Goal: Transaction & Acquisition: Purchase product/service

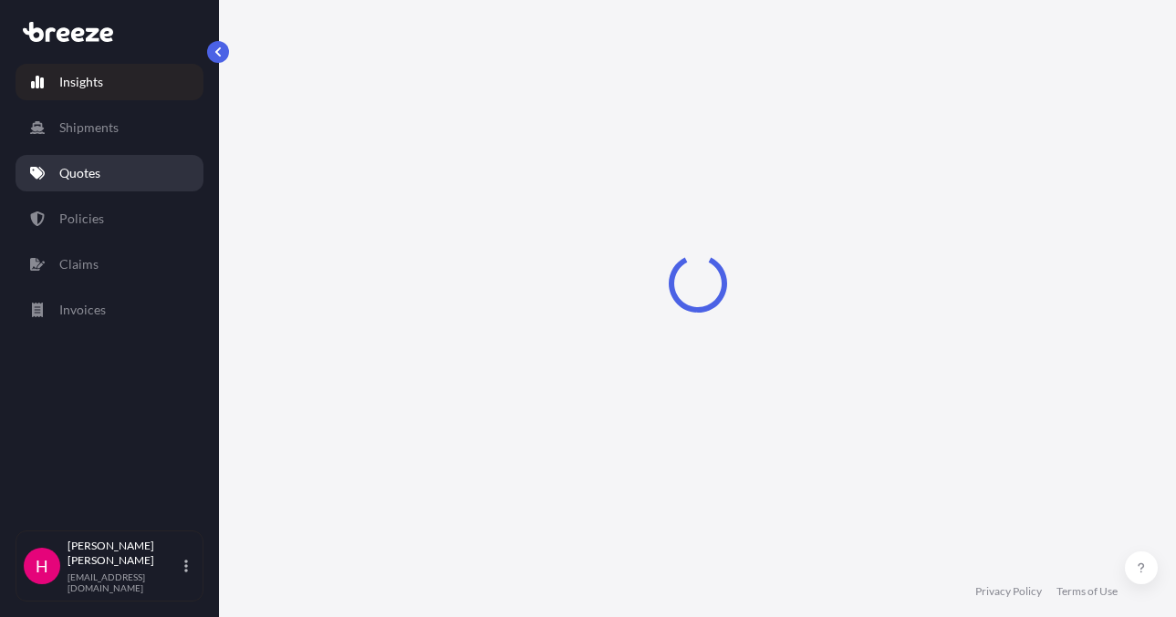
select select "2025"
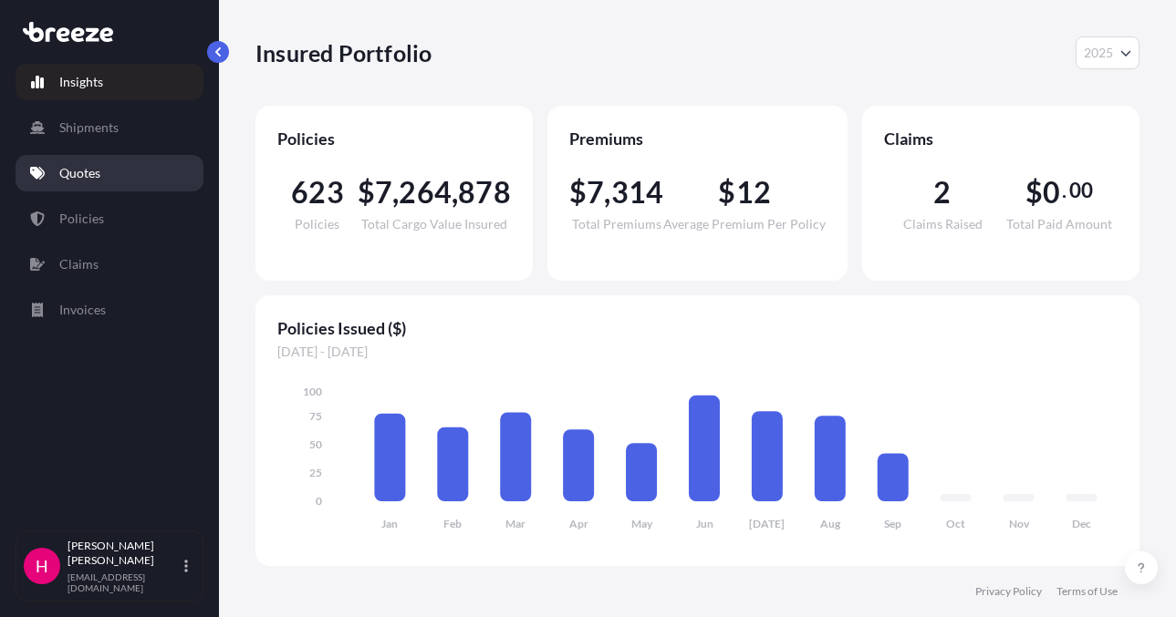
click at [141, 164] on link "Quotes" at bounding box center [110, 173] width 188 height 36
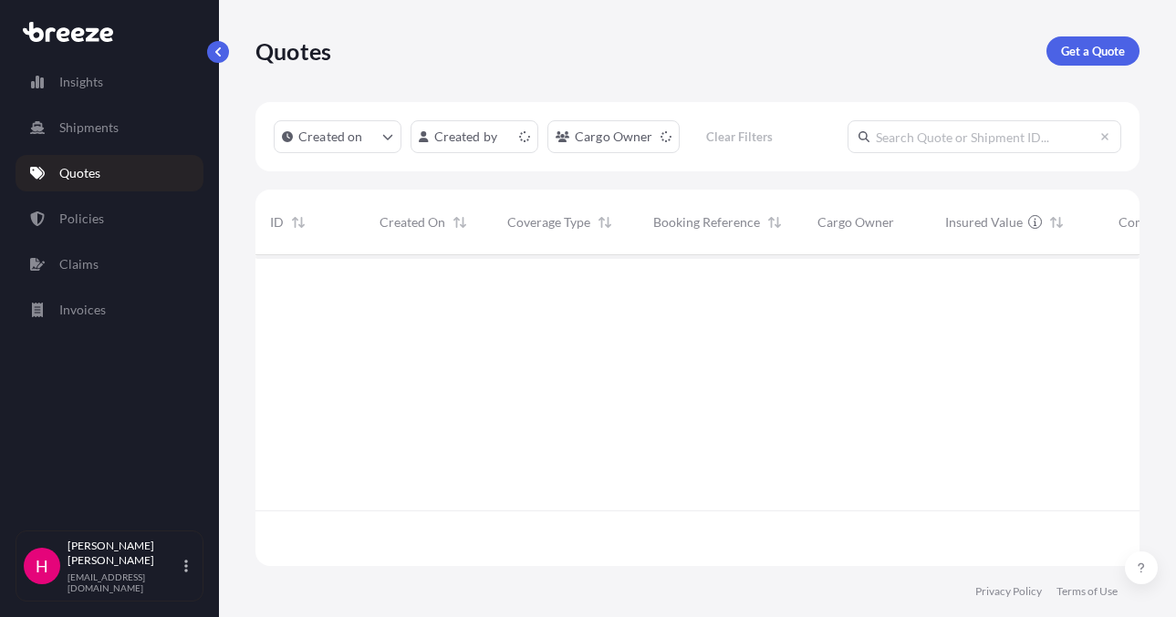
scroll to position [307, 870]
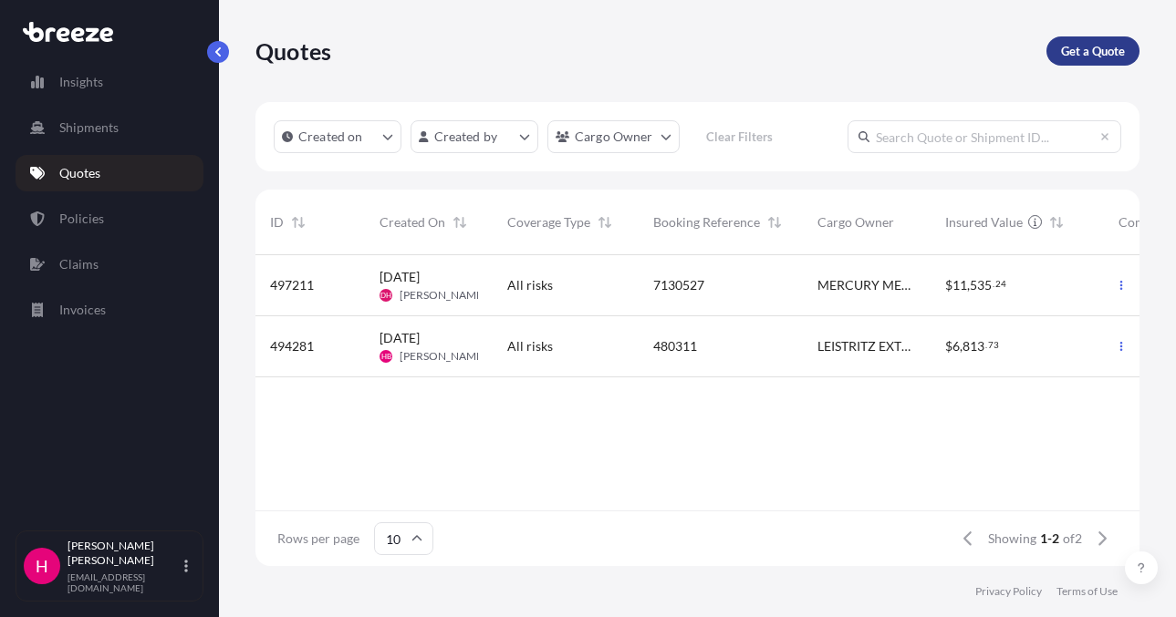
click at [1074, 44] on p "Get a Quote" at bounding box center [1093, 51] width 64 height 18
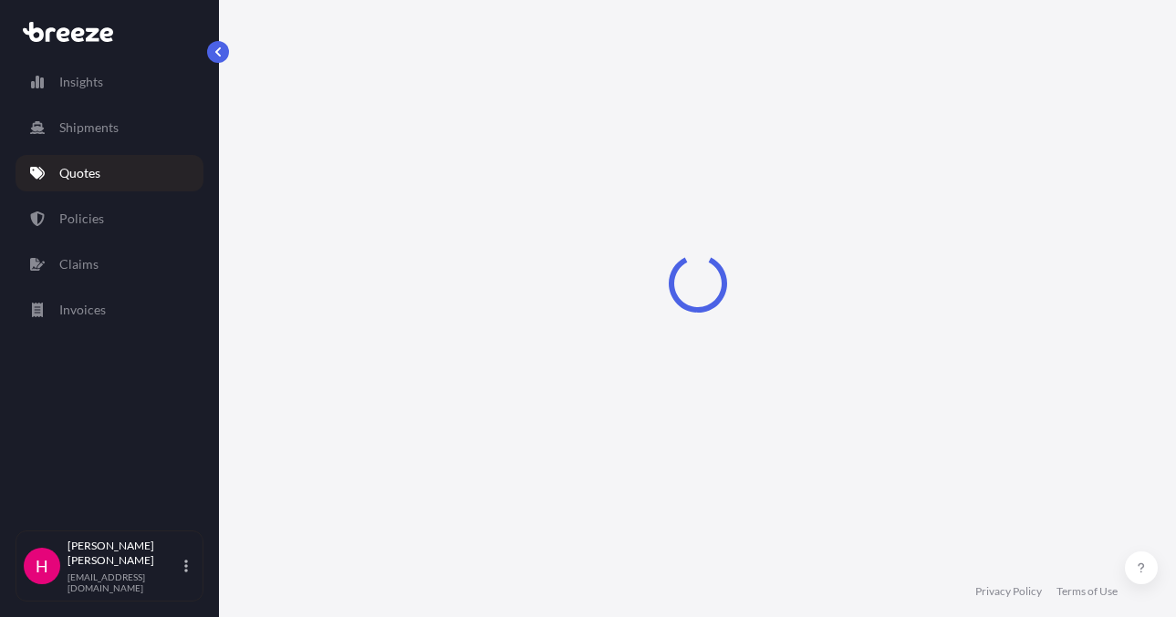
select select "Sea"
select select "1"
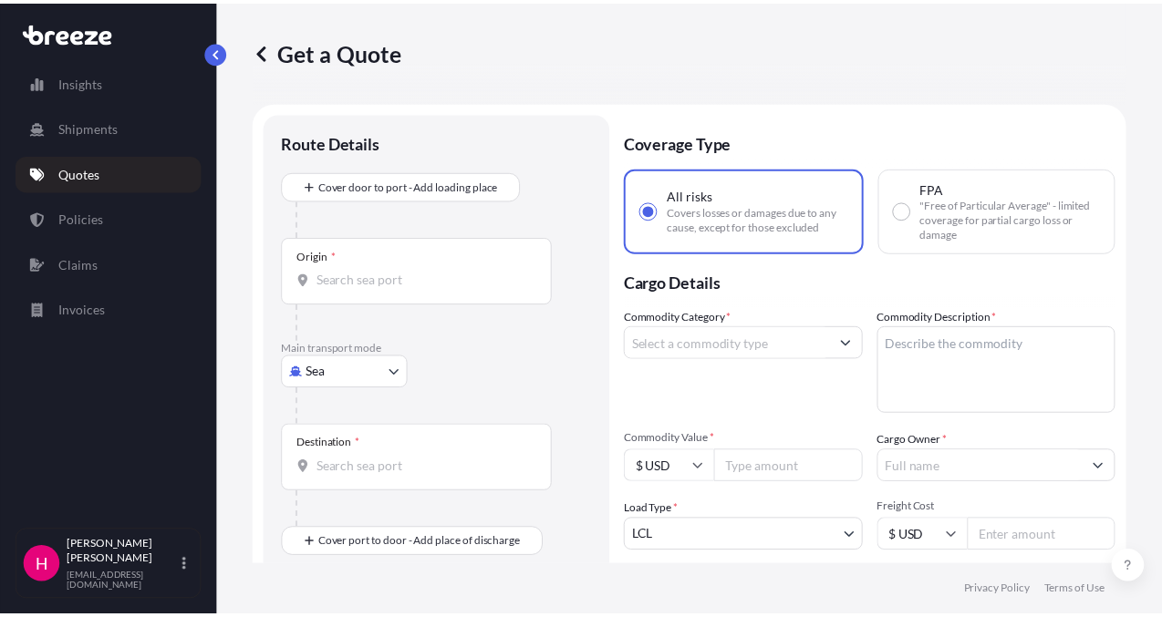
scroll to position [29, 0]
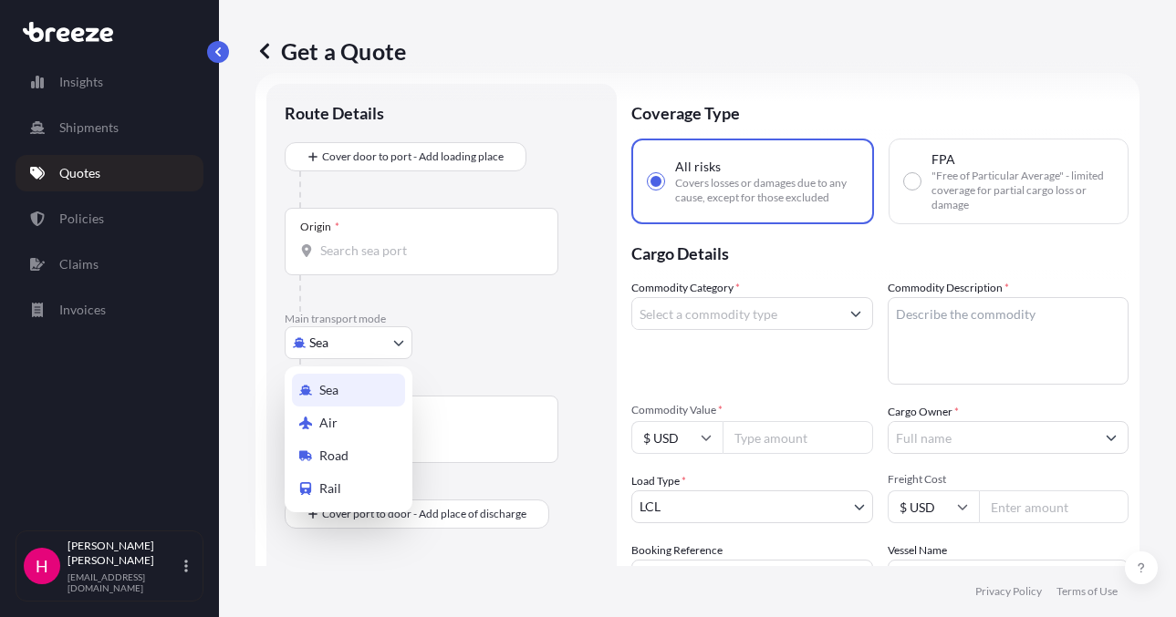
click at [335, 335] on body "Insights Shipments Quotes Policies Claims Invoices H [PERSON_NAME] [EMAIL_ADDRE…" at bounding box center [588, 308] width 1176 height 617
click at [328, 448] on span "Road" at bounding box center [333, 456] width 29 height 18
select select "Road"
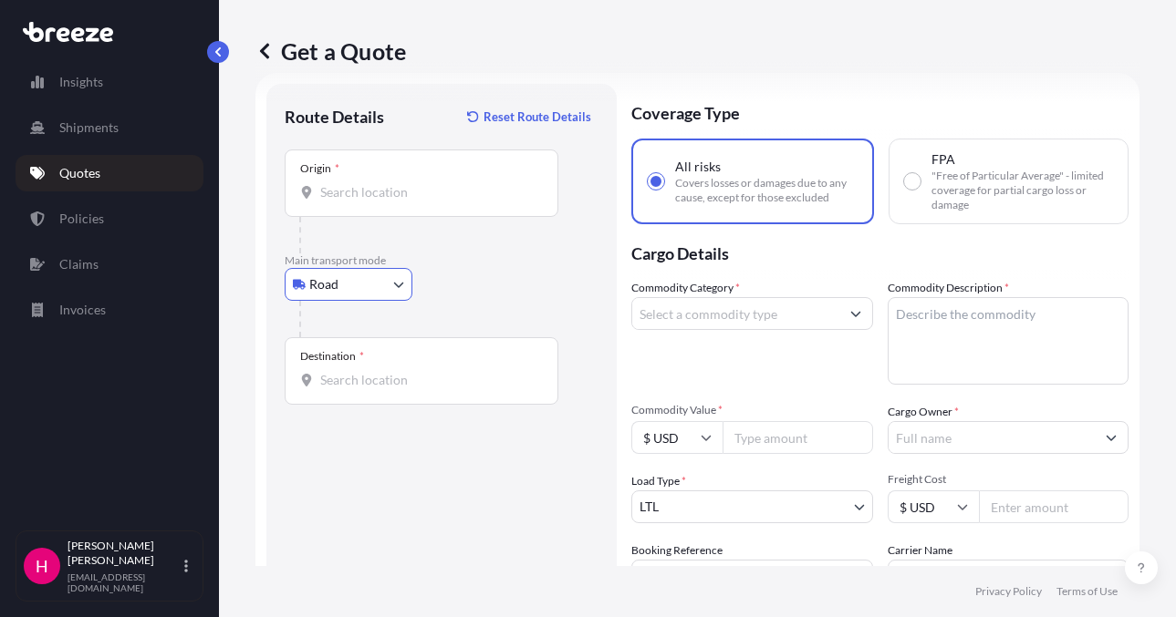
click at [483, 308] on div at bounding box center [448, 319] width 299 height 36
click at [385, 190] on input "Origin *" at bounding box center [427, 192] width 215 height 18
paste input "[STREET_ADDRESS]"
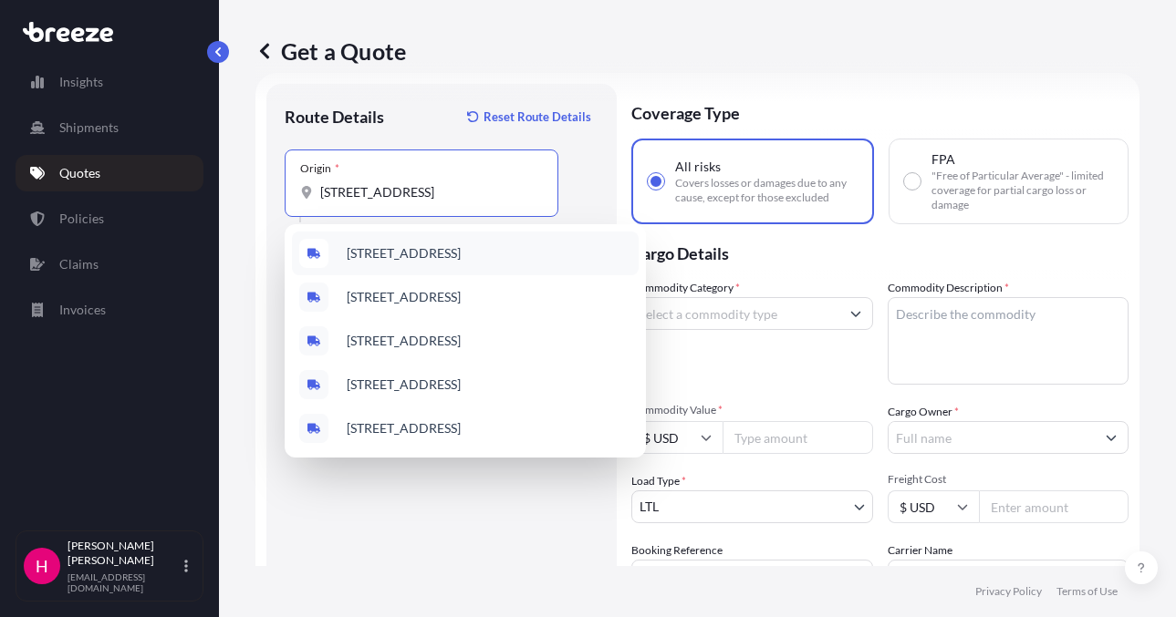
click at [448, 257] on span "[STREET_ADDRESS]" at bounding box center [404, 253] width 114 height 18
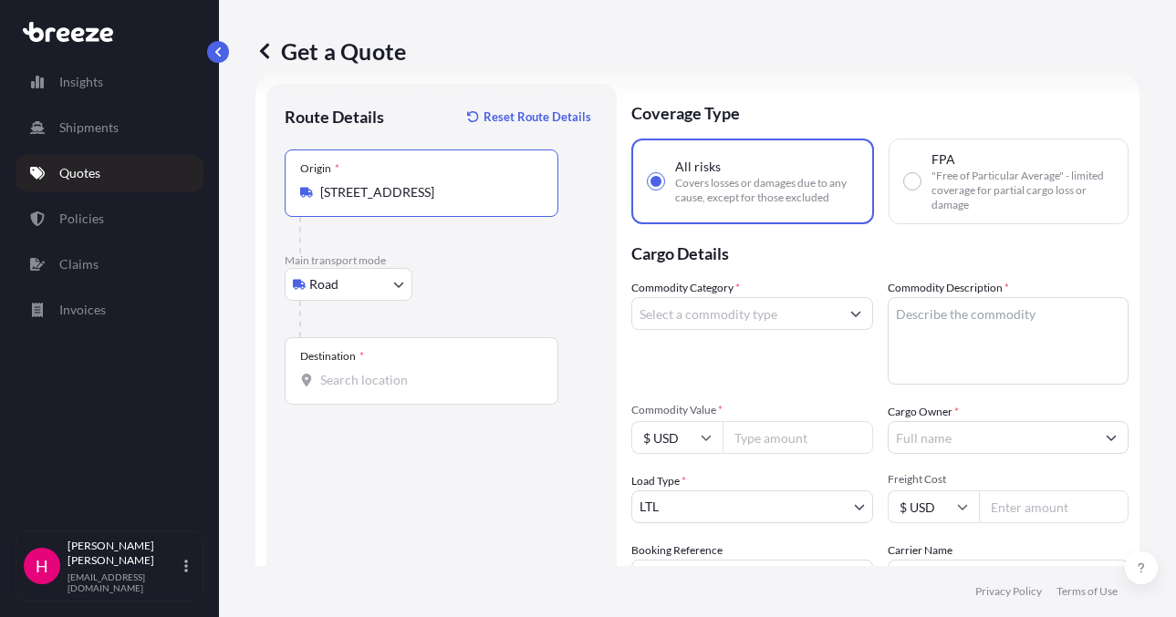
type input "[STREET_ADDRESS]"
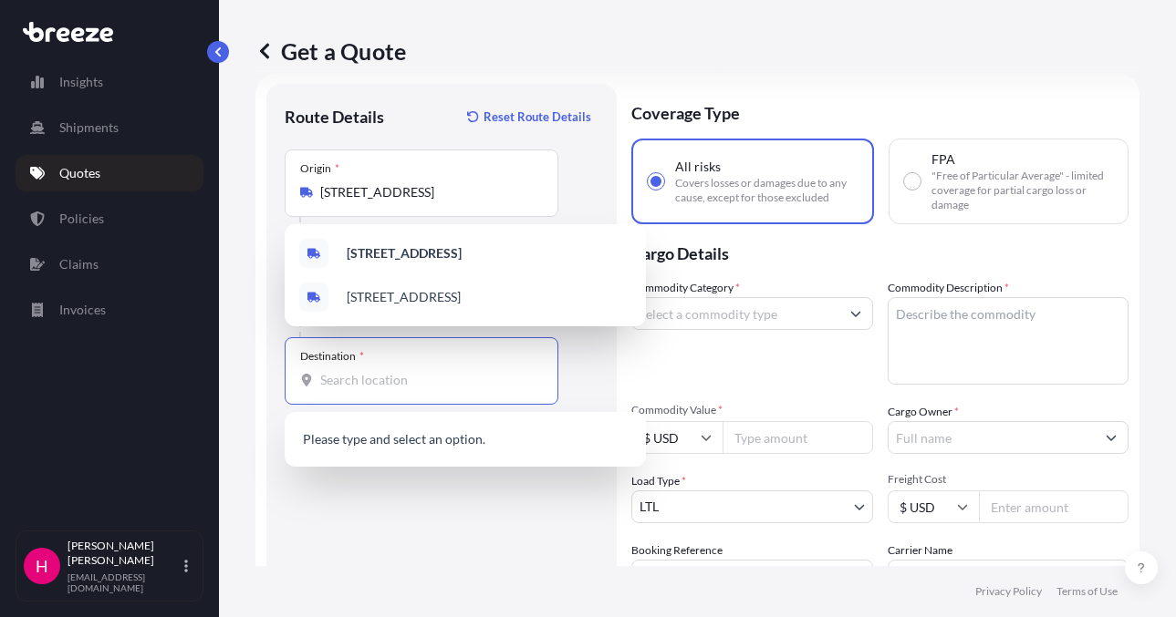
click at [391, 379] on input "Destination *" at bounding box center [427, 380] width 215 height 18
paste input "[STREET_ADDRESS]"
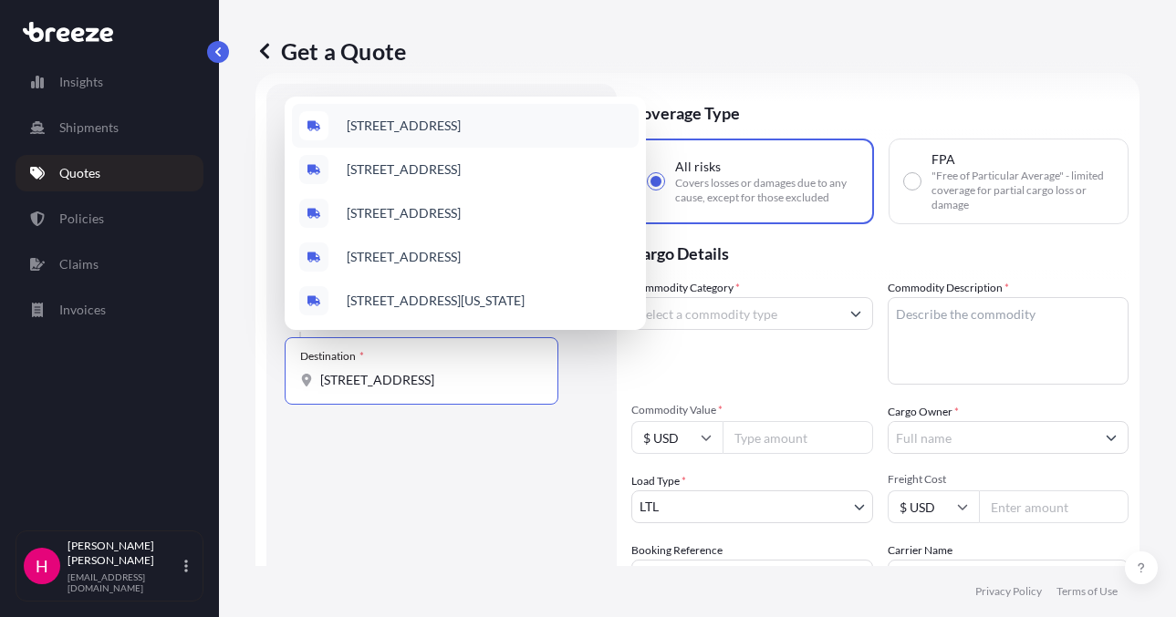
click at [453, 117] on span "[STREET_ADDRESS]" at bounding box center [404, 126] width 114 height 18
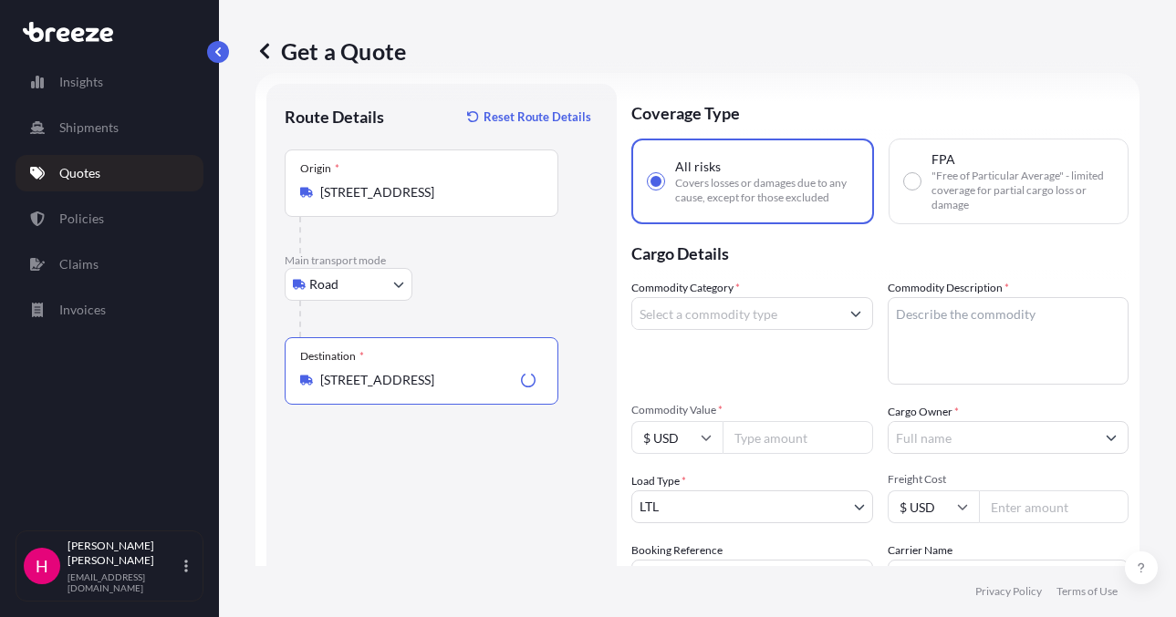
type input "[STREET_ADDRESS]"
click at [524, 461] on div "Route Details Reset Route Details Place of loading Road Road Rail Origin * [STR…" at bounding box center [442, 416] width 314 height 629
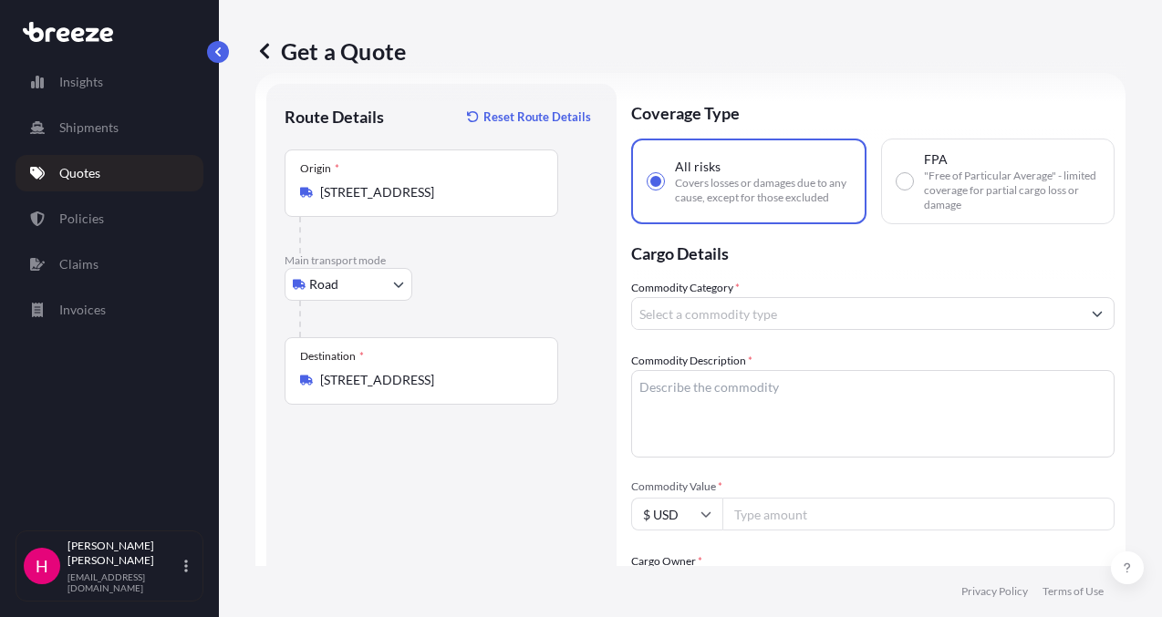
click at [689, 316] on input "Commodity Category *" at bounding box center [856, 313] width 449 height 33
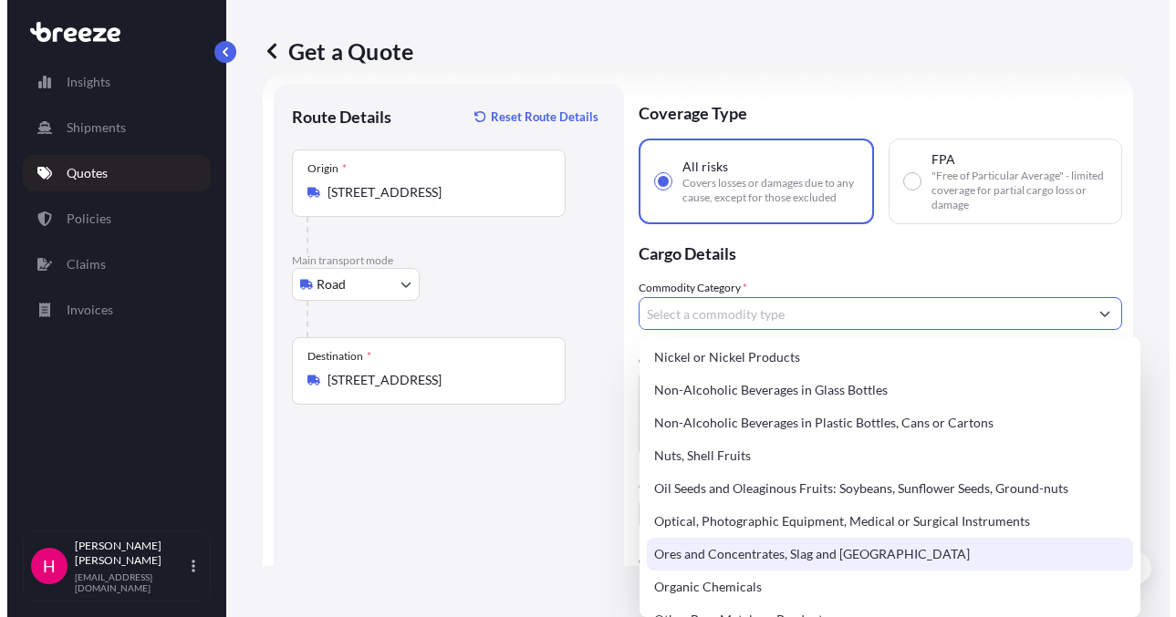
scroll to position [3375, 0]
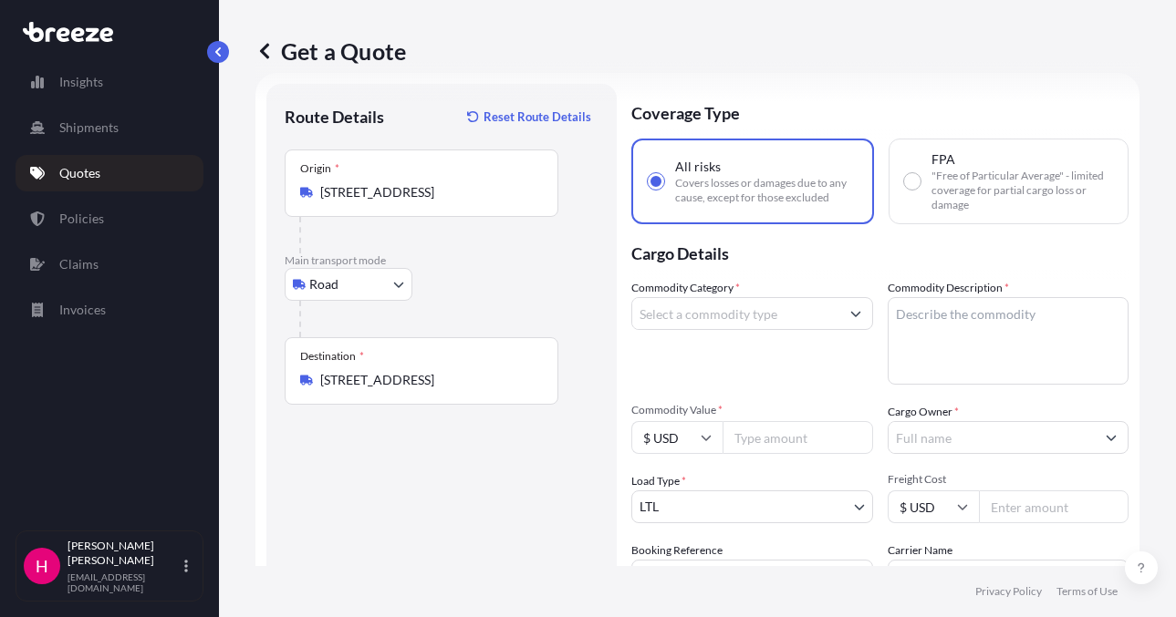
click at [795, 320] on input "Commodity Category *" at bounding box center [735, 313] width 207 height 33
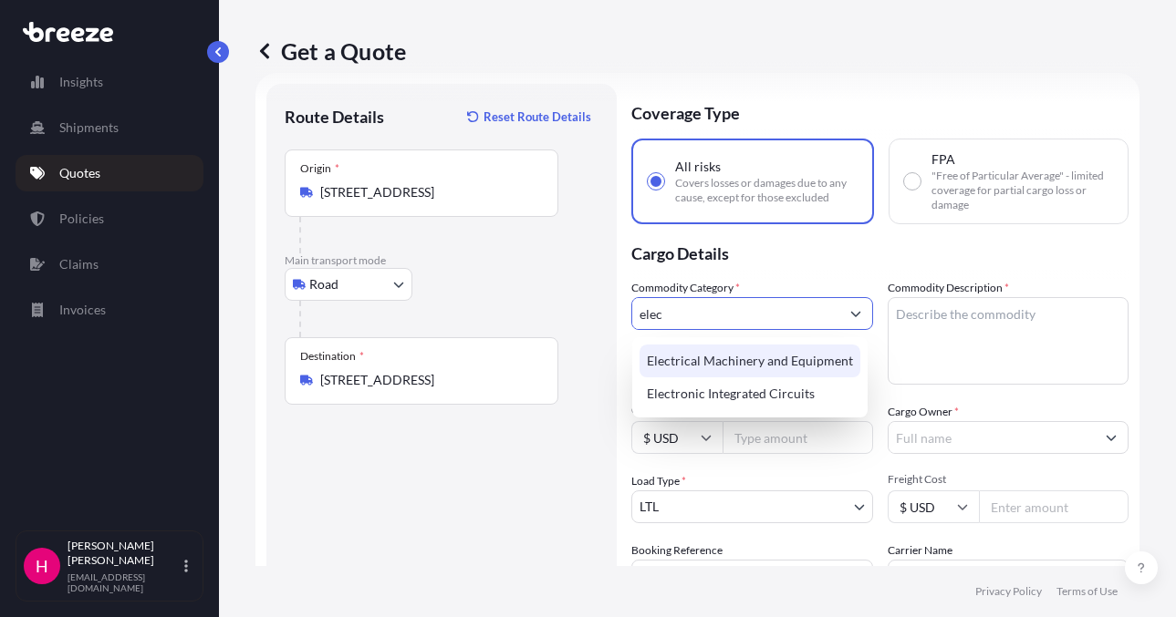
click at [759, 356] on div "Electrical Machinery and Equipment" at bounding box center [749, 361] width 221 height 33
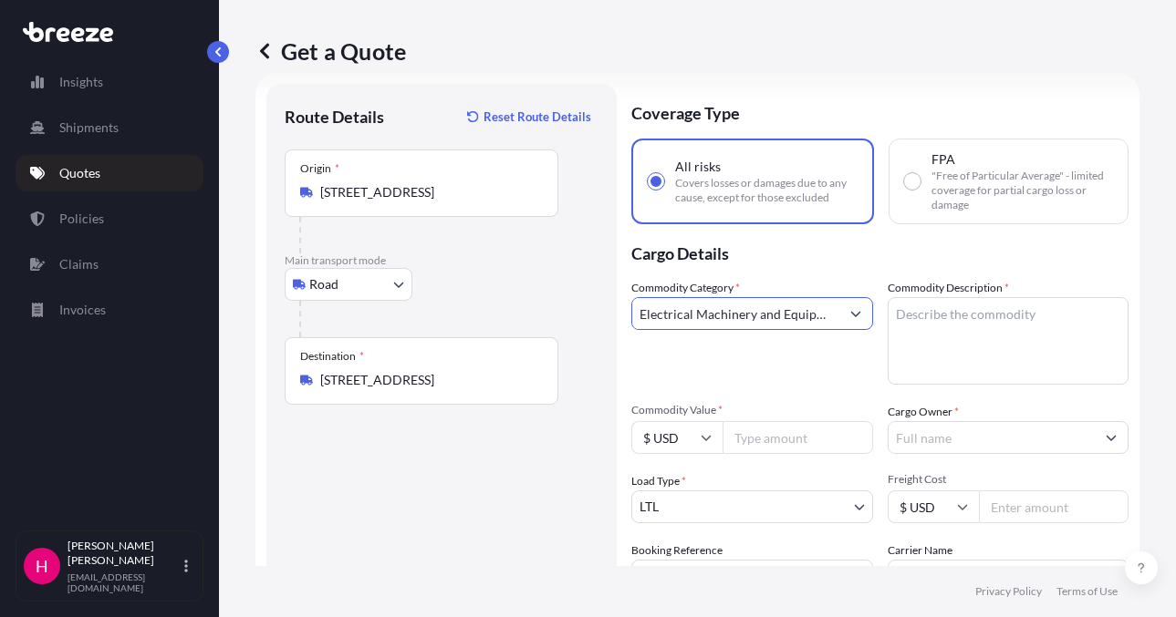
type input "Electrical Machinery and Equipment"
click at [927, 326] on textarea "Commodity Description *" at bounding box center [1008, 341] width 242 height 88
paste textarea "NETWORK SWITCHES"
type textarea "NETWORK SWITCHES"
click at [931, 242] on p "Cargo Details" at bounding box center [879, 251] width 497 height 55
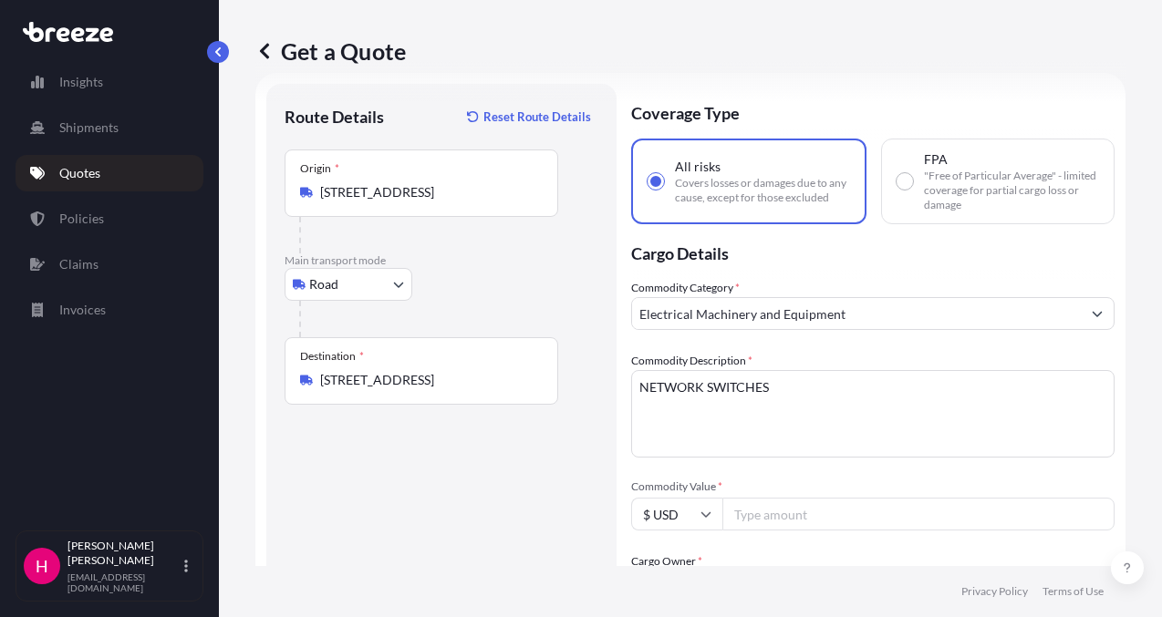
click at [955, 571] on input "Cargo Owner *" at bounding box center [856, 587] width 449 height 33
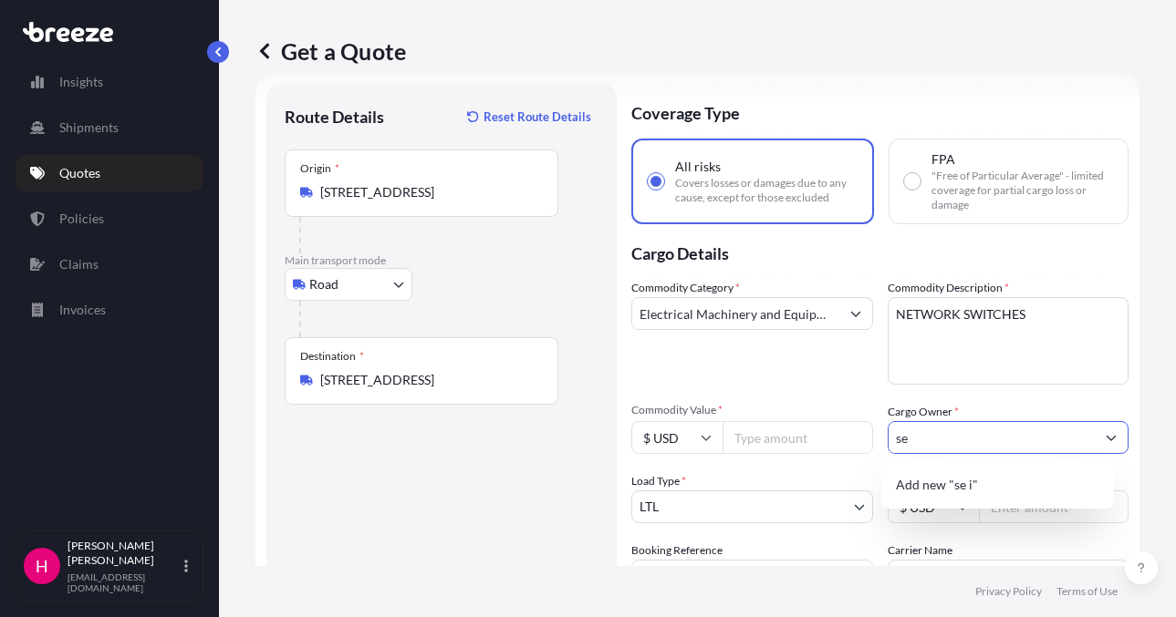
type input "s"
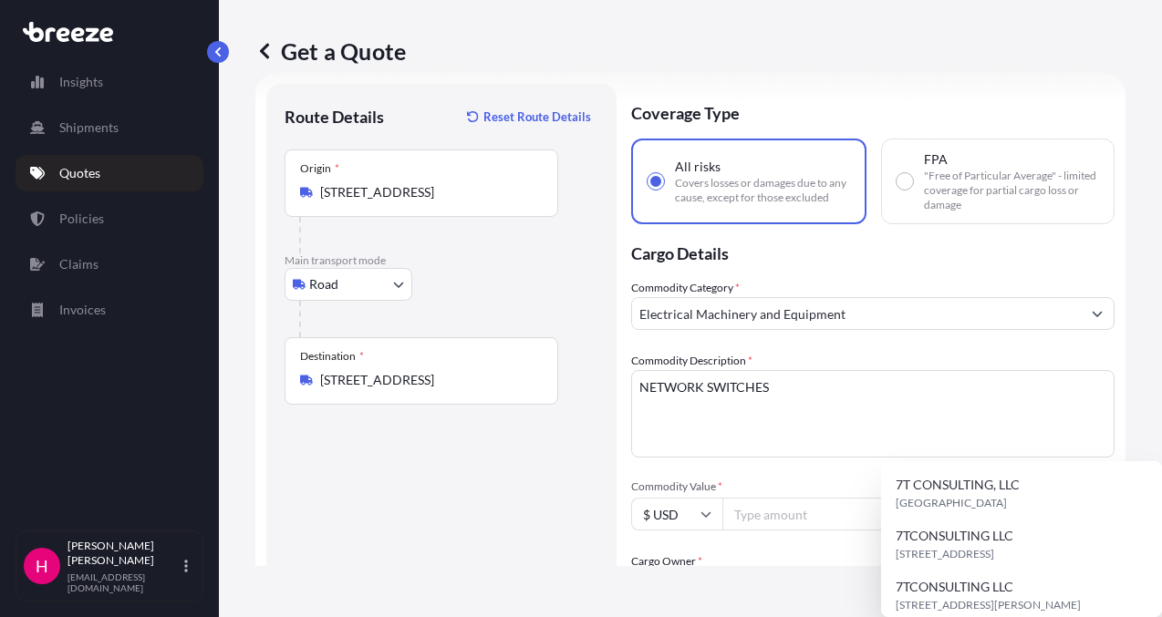
click at [831, 391] on div "Commodity Category * Electrical Machinery and Equipment Commodity Description *…" at bounding box center [872, 587] width 483 height 617
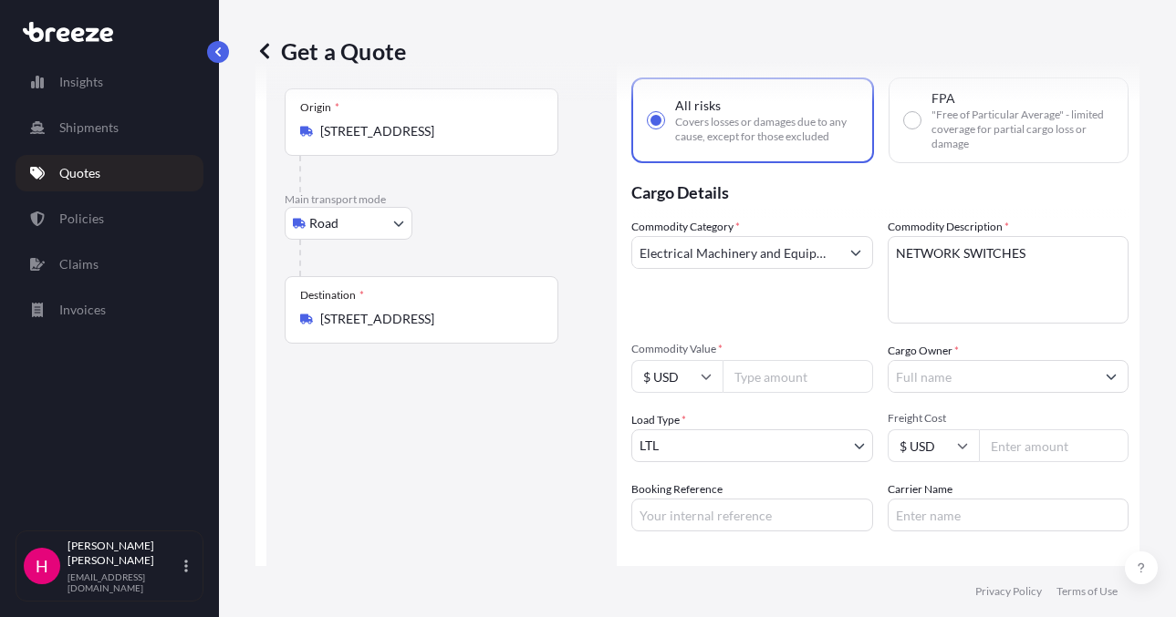
scroll to position [212, 0]
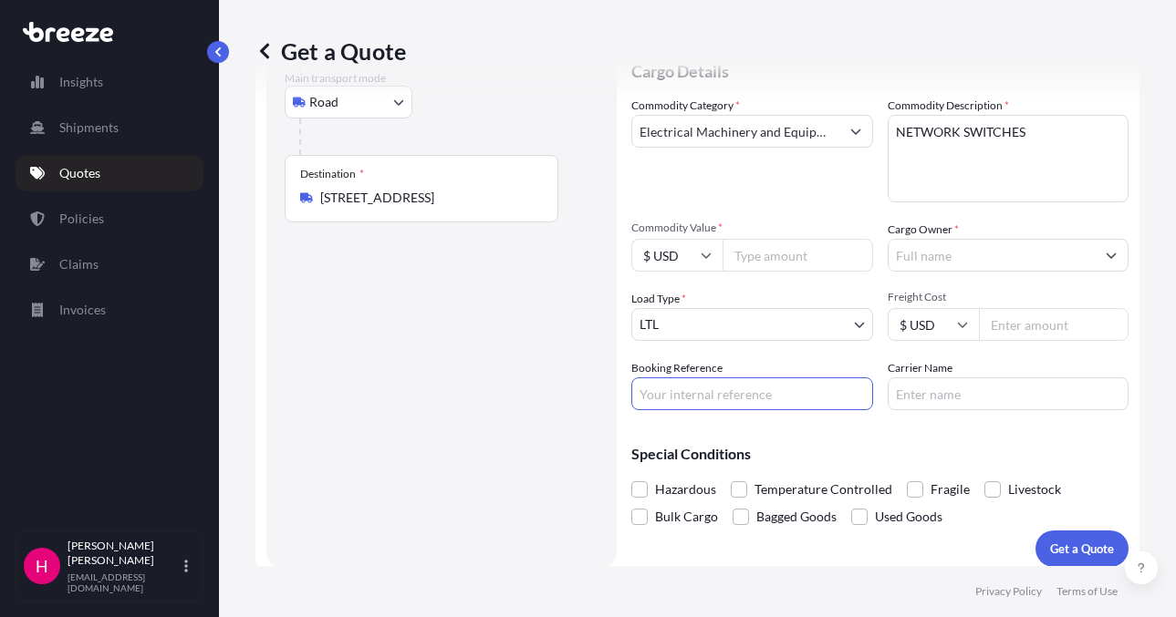
click at [703, 403] on input "Booking Reference" at bounding box center [752, 394] width 242 height 33
paste input "485575"
type input "485575"
click at [576, 419] on div "Route Details Reset Route Details Place of loading Road Road Rail Origin * [STR…" at bounding box center [442, 234] width 314 height 629
click at [970, 402] on input "Carrier Name" at bounding box center [1008, 394] width 242 height 33
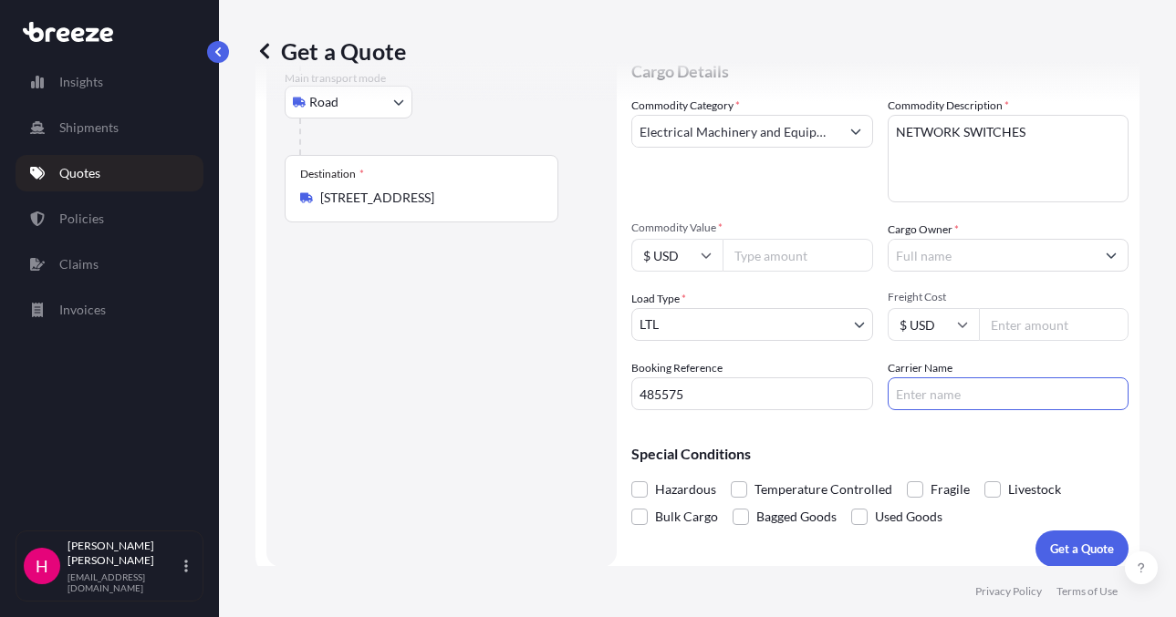
type input "[PERSON_NAME] Express"
click at [472, 387] on div "Route Details Reset Route Details Place of loading Road Road Rail Origin * [STR…" at bounding box center [442, 234] width 314 height 629
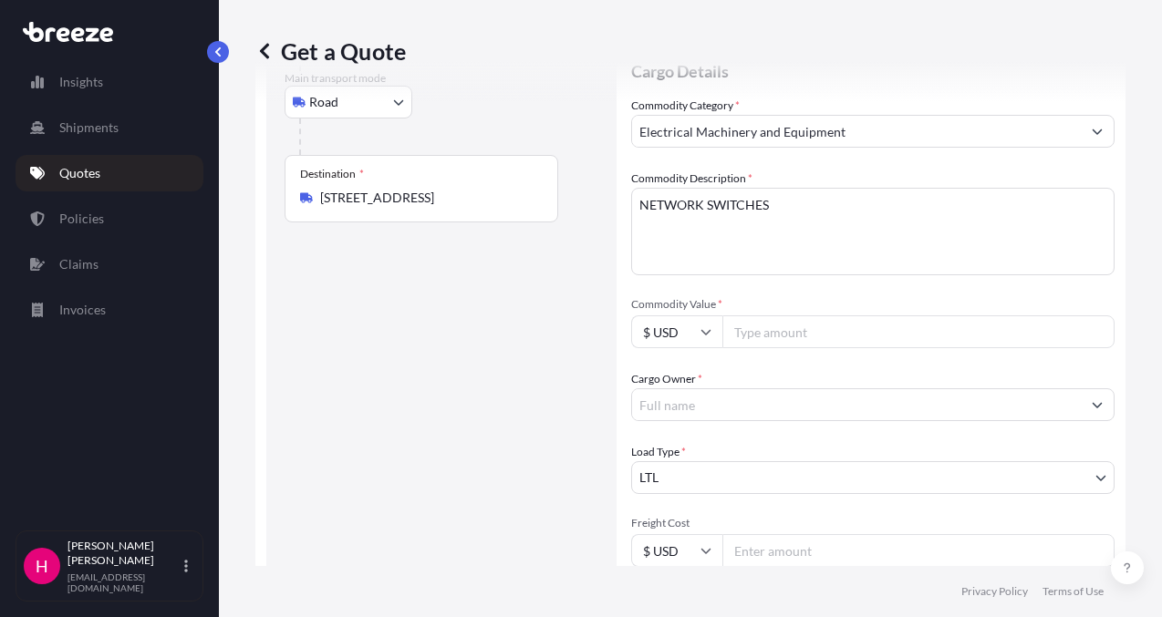
click at [932, 389] on input "Cargo Owner *" at bounding box center [856, 405] width 449 height 33
paste input "SE INTERNATIONAL"
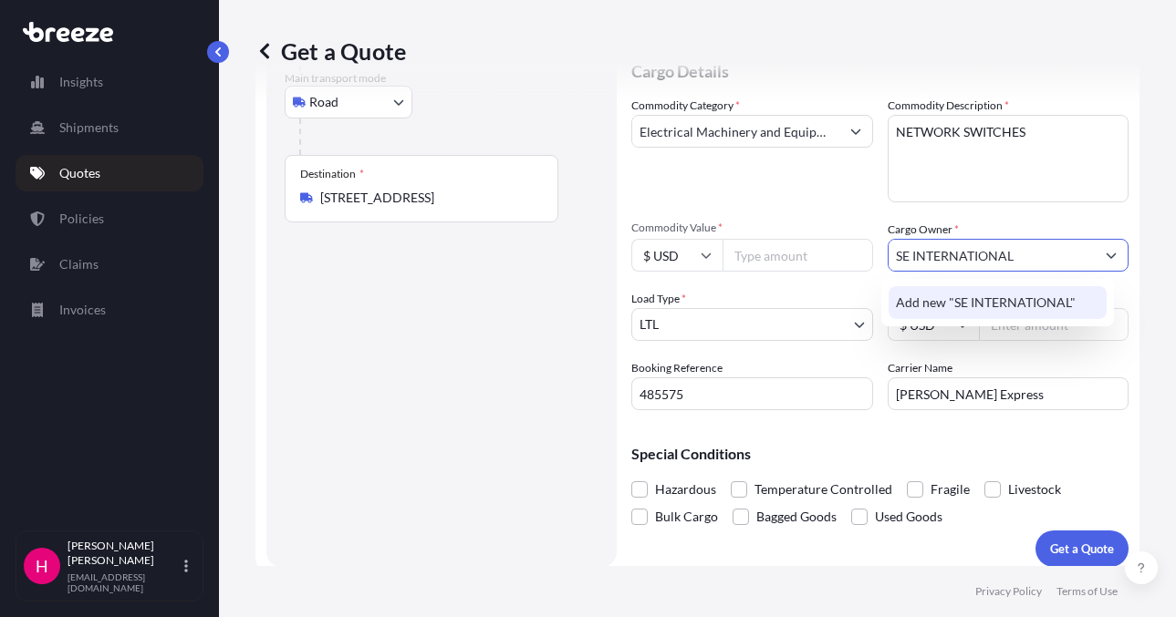
click at [955, 288] on div "Add new "SE INTERNATIONAL"" at bounding box center [997, 302] width 218 height 33
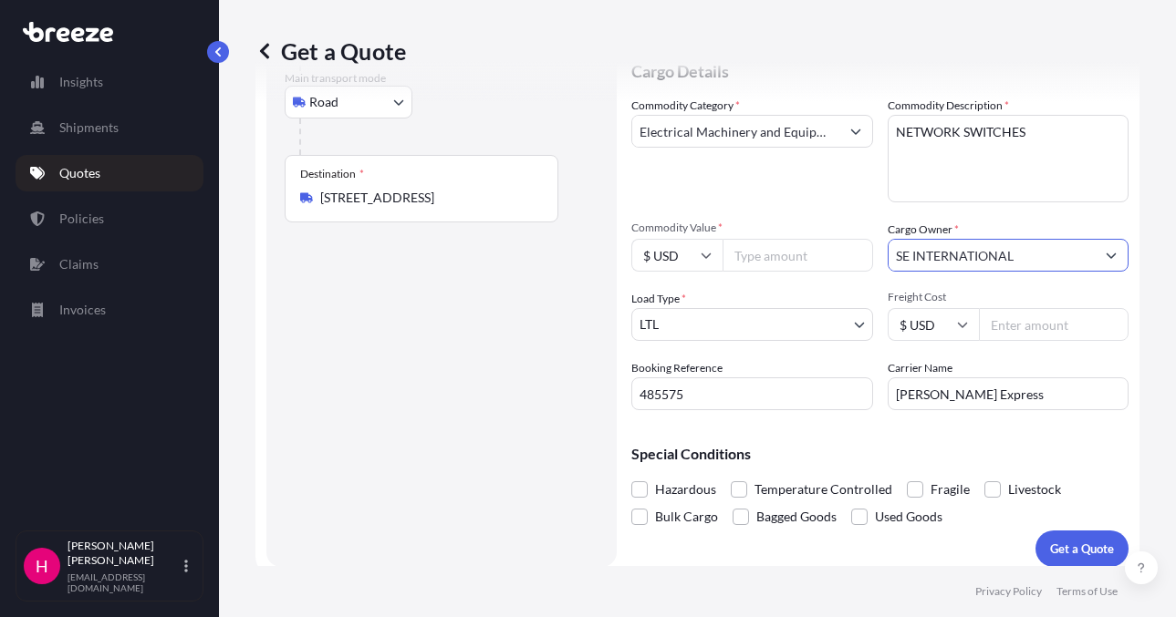
type input "SE INTERNATIONAL"
click at [490, 380] on div "Route Details Reset Route Details Place of loading Road Road Rail Origin * [STR…" at bounding box center [442, 234] width 314 height 629
click at [778, 259] on input "Commodity Value *" at bounding box center [797, 255] width 150 height 33
click at [769, 263] on input "Commodity Value *" at bounding box center [797, 255] width 150 height 33
type input "7679.23"
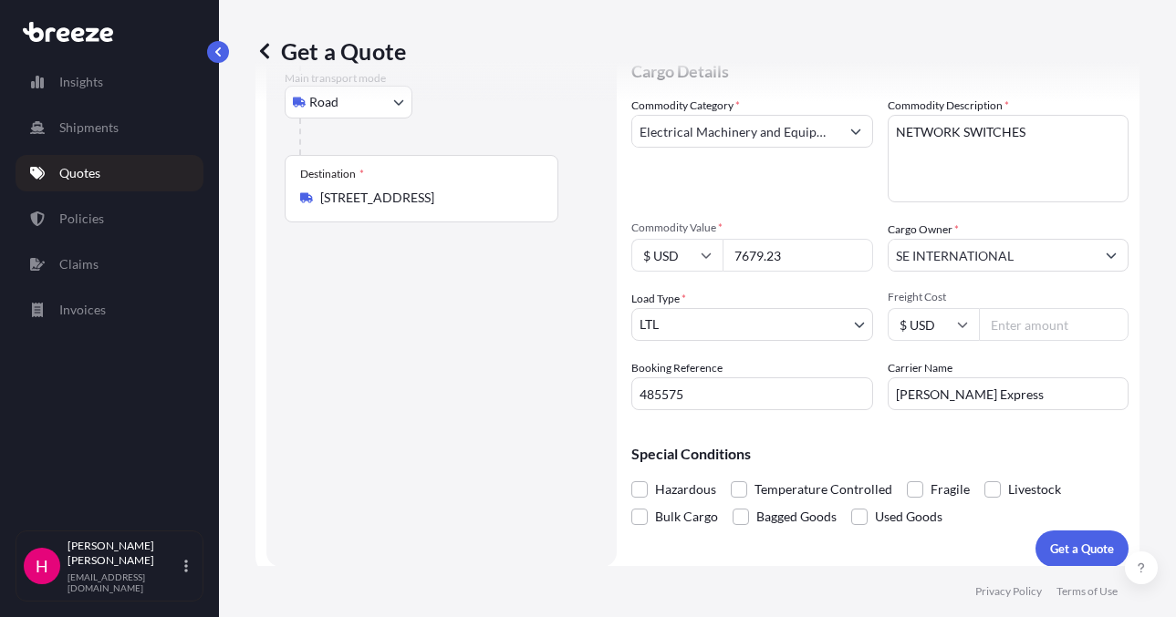
click at [473, 349] on div "Route Details Reset Route Details Place of loading Road Road Rail Origin * [STR…" at bounding box center [442, 234] width 314 height 629
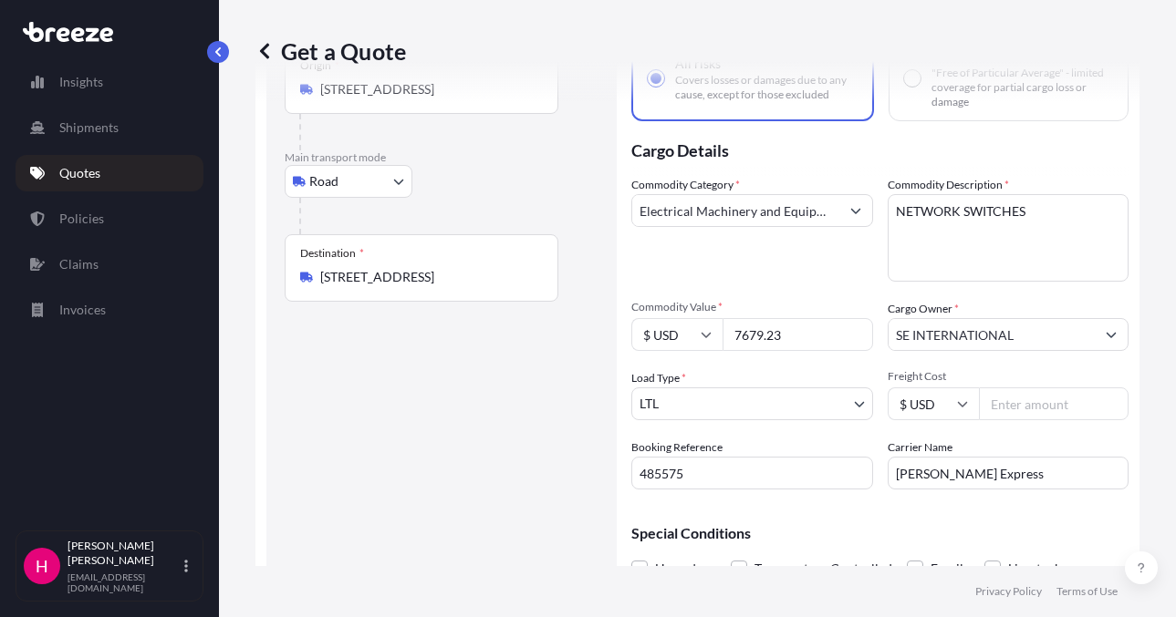
scroll to position [223, 0]
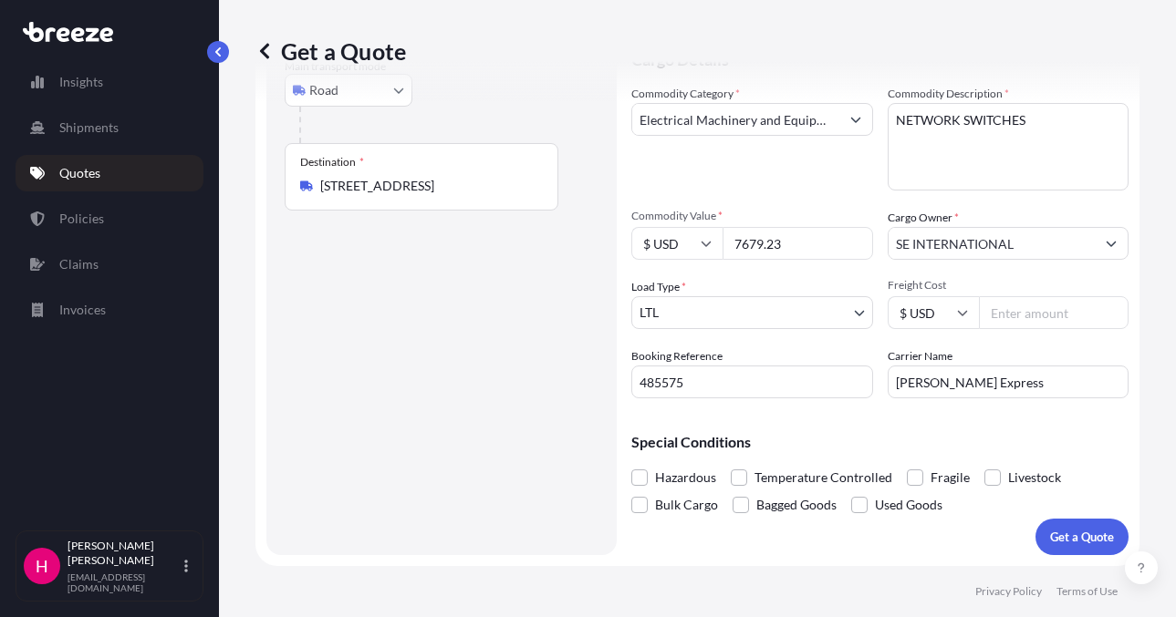
click at [477, 464] on div "Route Details Reset Route Details Place of loading Road Road Rail Origin * [STR…" at bounding box center [442, 222] width 314 height 629
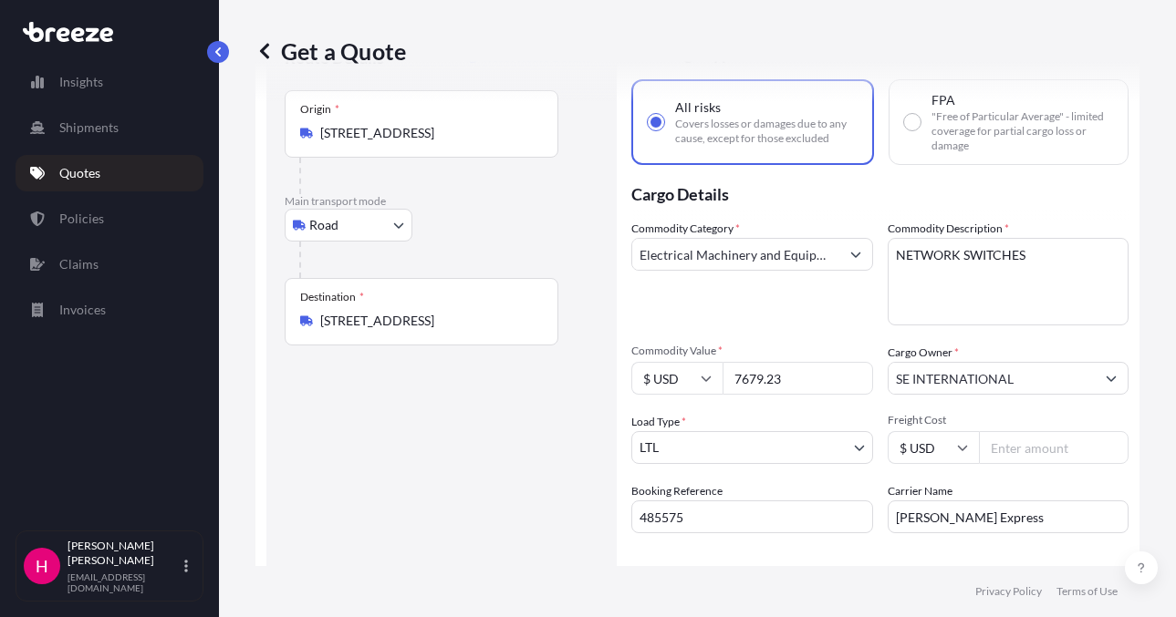
scroll to position [41, 0]
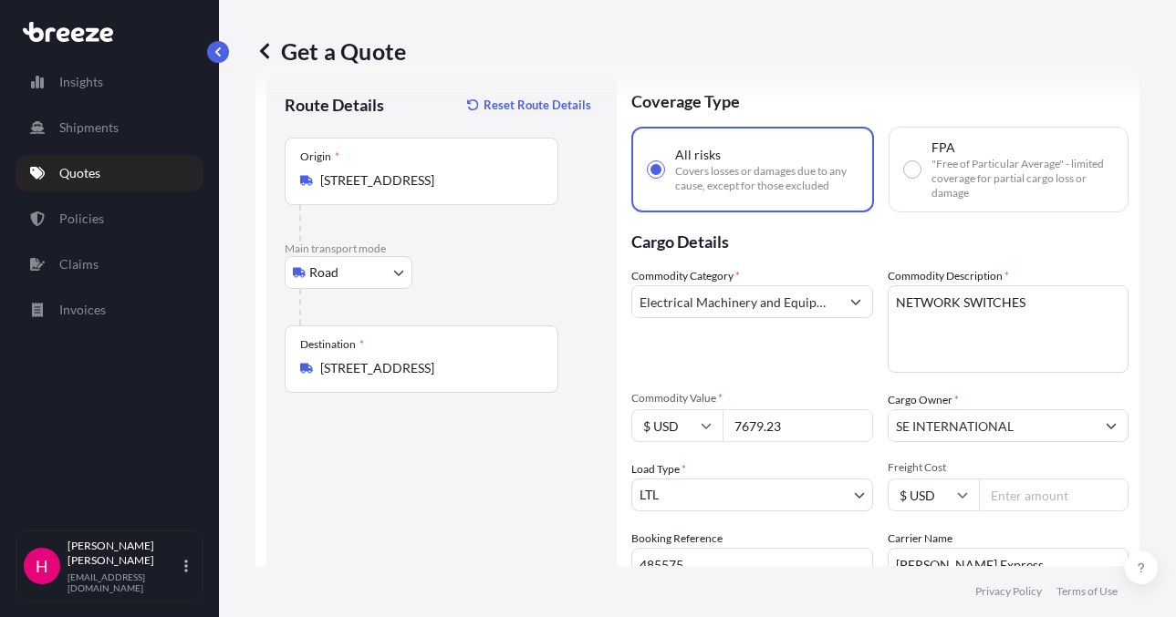
click at [440, 513] on div "Route Details Reset Route Details Place of loading Road Road Rail Origin * [STR…" at bounding box center [442, 404] width 314 height 629
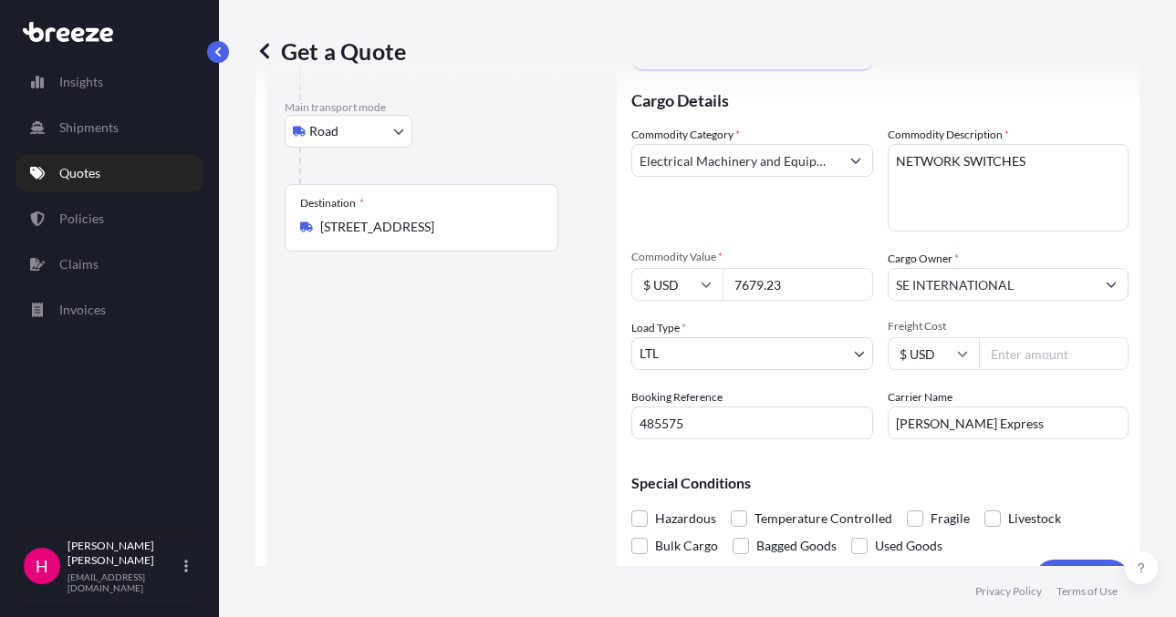
scroll to position [223, 0]
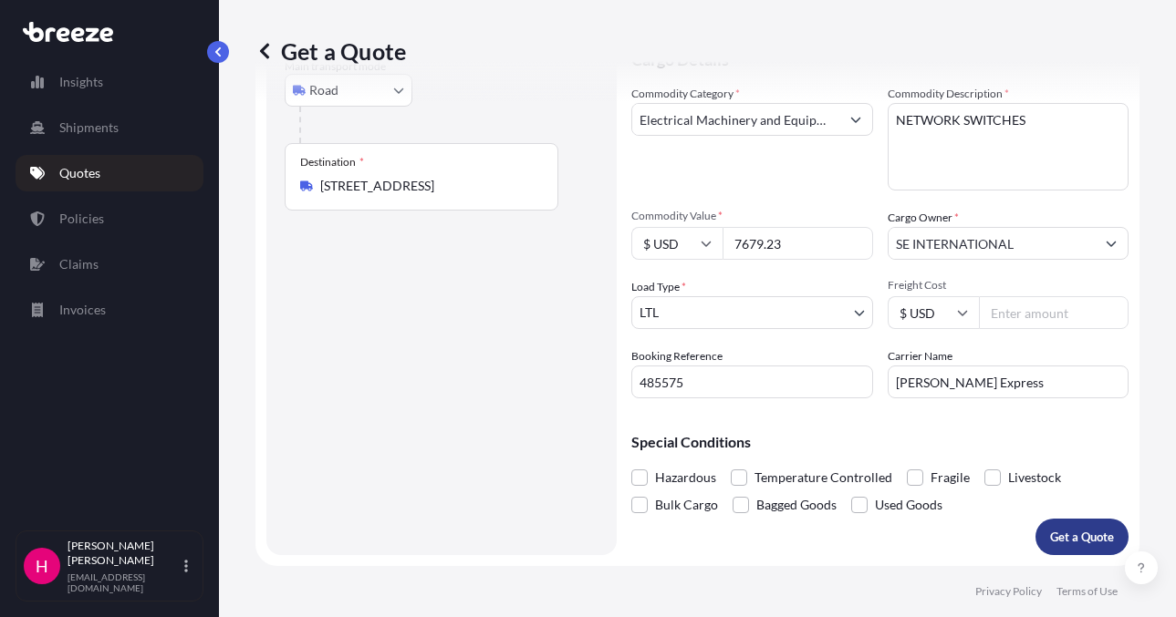
click at [1061, 527] on button "Get a Quote" at bounding box center [1081, 537] width 93 height 36
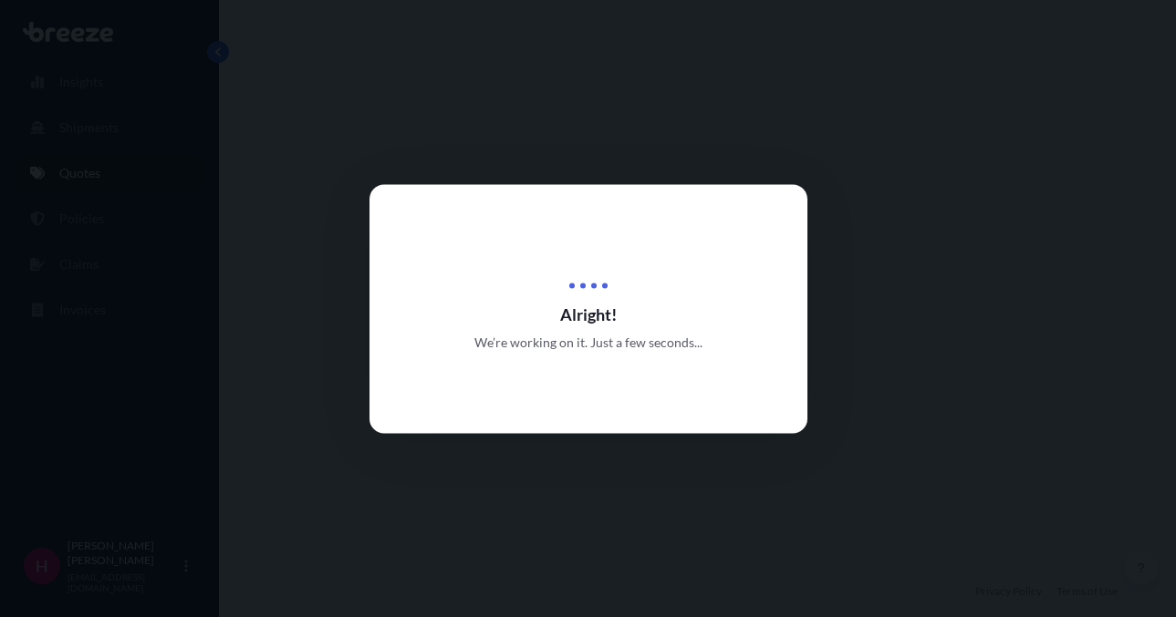
select select "Road"
select select "1"
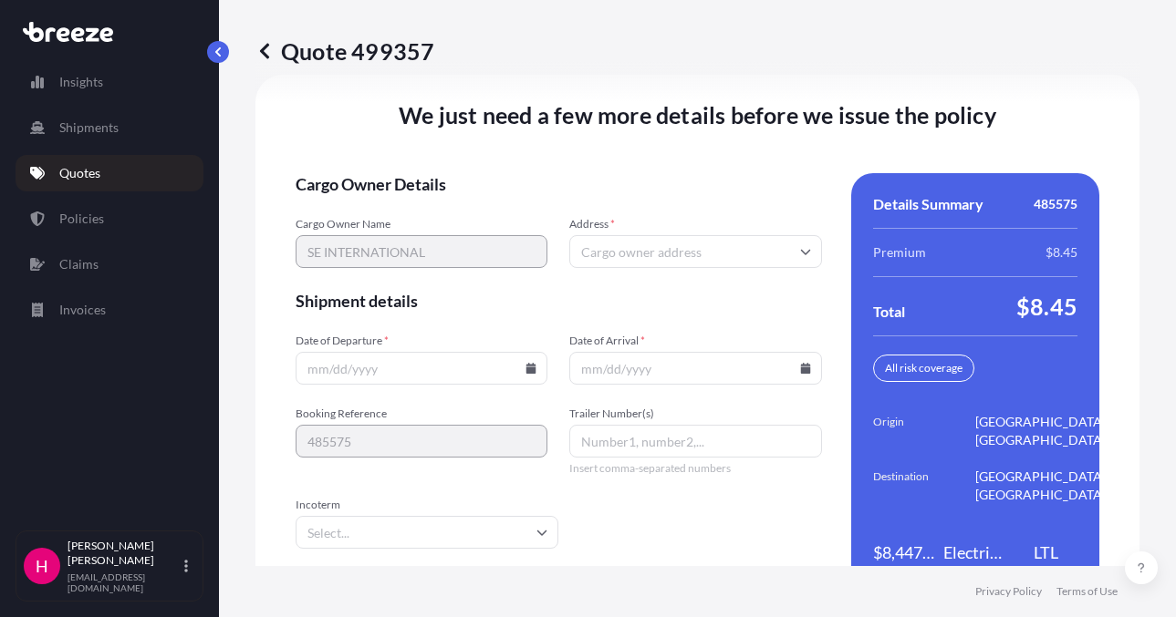
scroll to position [2601, 0]
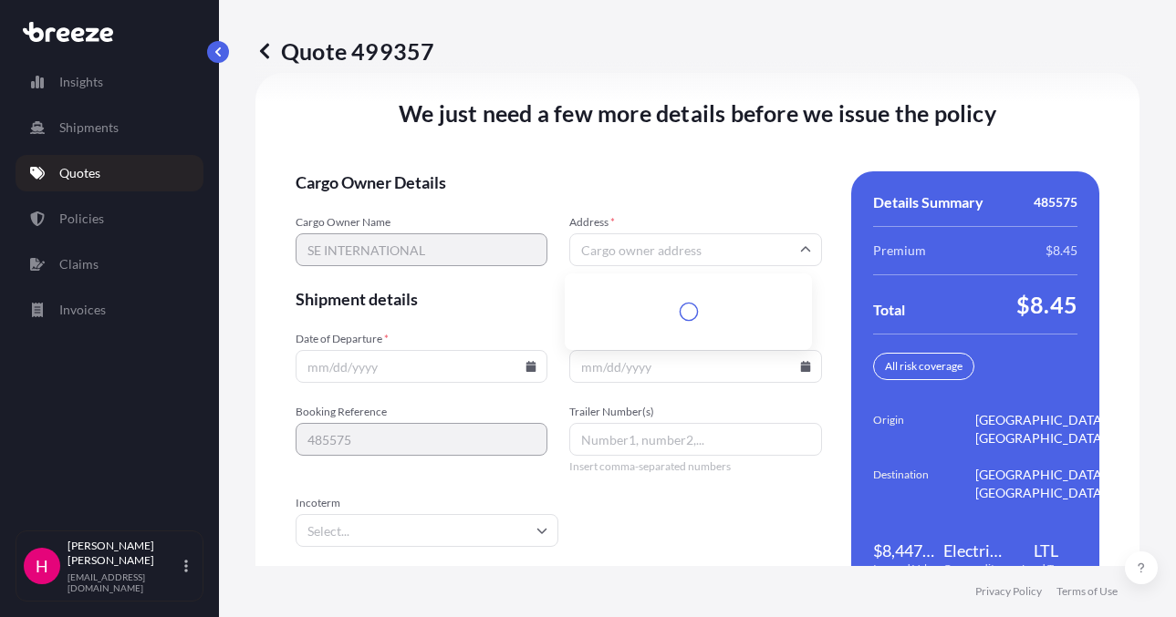
click at [677, 254] on input "Address *" at bounding box center [695, 249] width 252 height 33
paste input "[STREET_ADDRESS]"
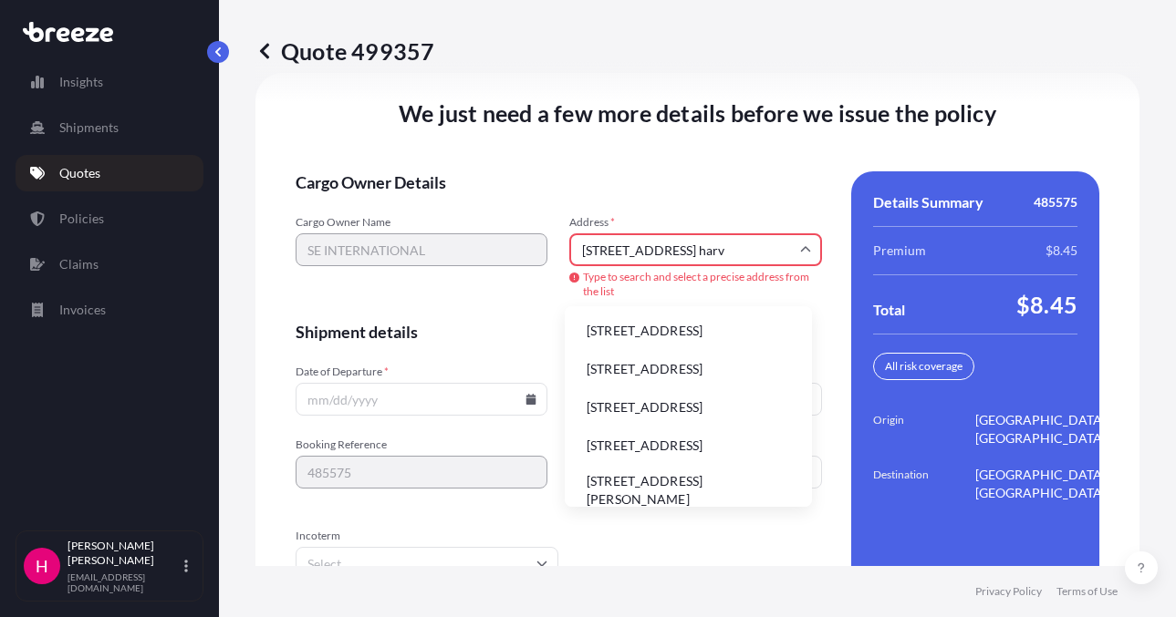
click at [669, 334] on li "[STREET_ADDRESS]" at bounding box center [688, 331] width 233 height 35
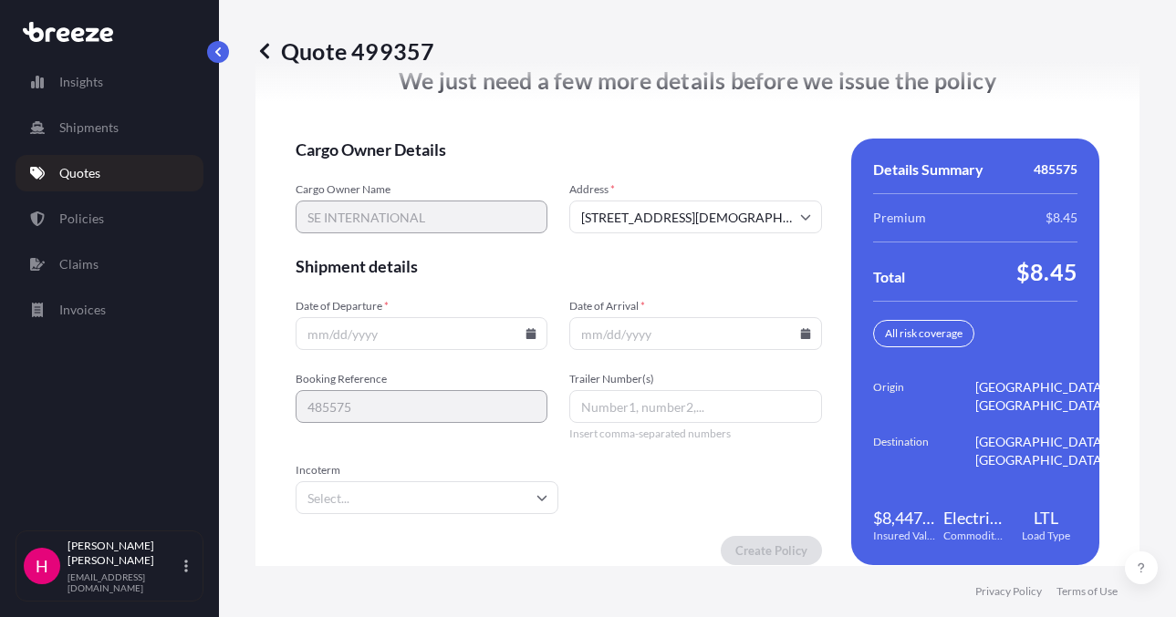
scroll to position [2601, 0]
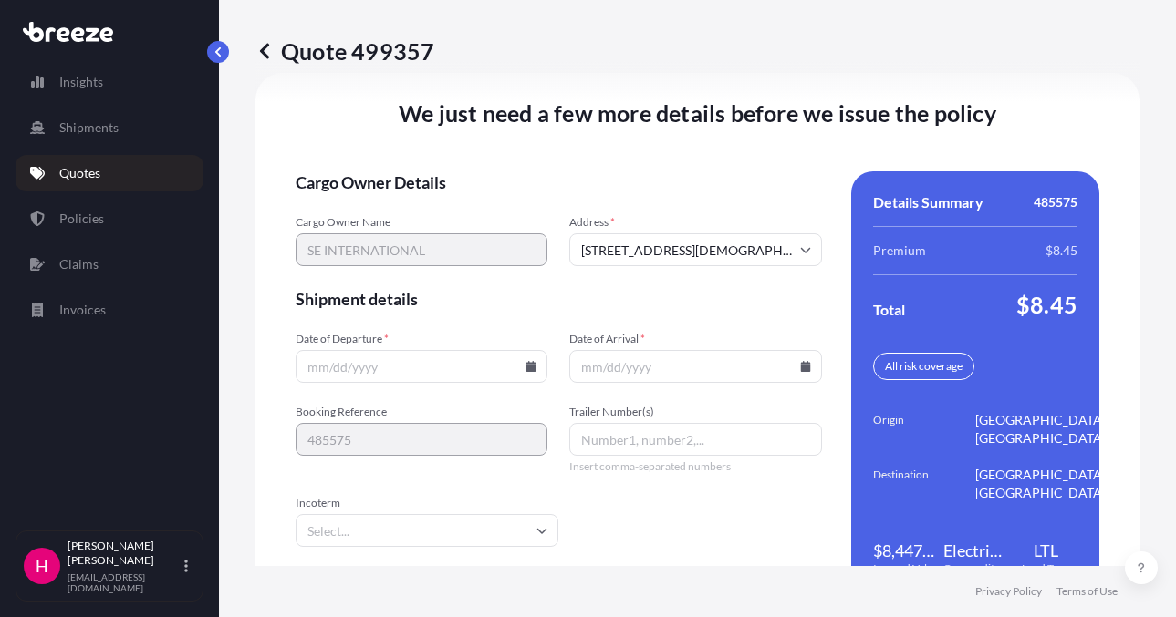
click at [658, 156] on div "We just need a few more details before we issue the policy Cargo Owner Details …" at bounding box center [697, 348] width 884 height 551
click at [741, 237] on input "[STREET_ADDRESS][DEMOGRAPHIC_DATA]" at bounding box center [695, 249] width 252 height 33
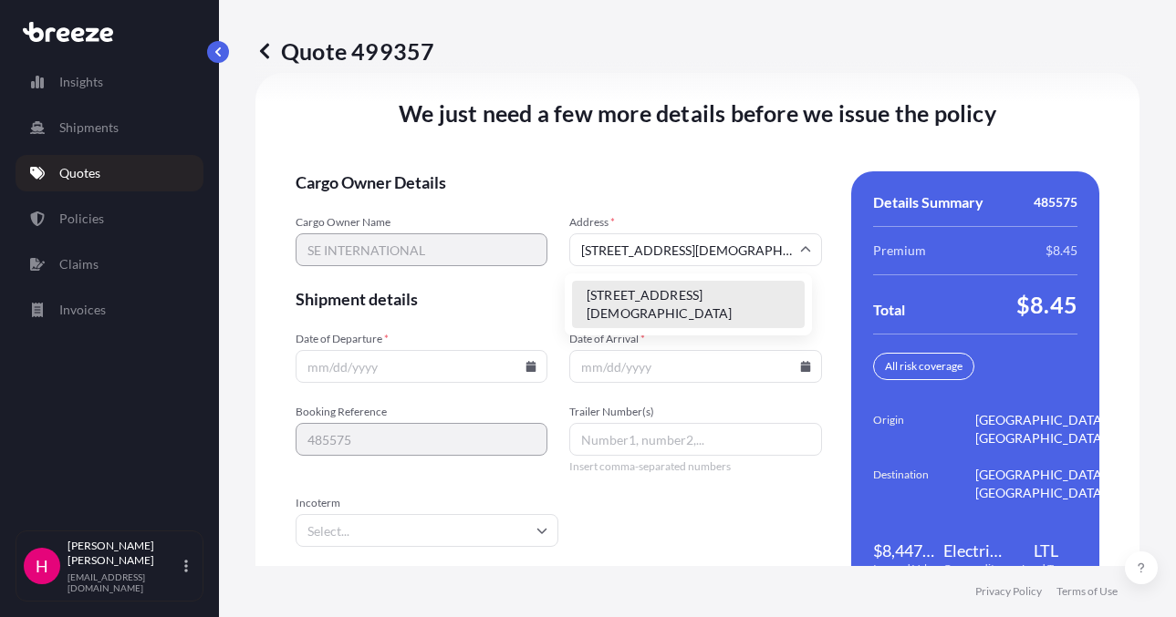
click at [690, 248] on input "[STREET_ADDRESS][DEMOGRAPHIC_DATA]" at bounding box center [695, 249] width 252 height 33
paste input "[GEOGRAPHIC_DATA]"
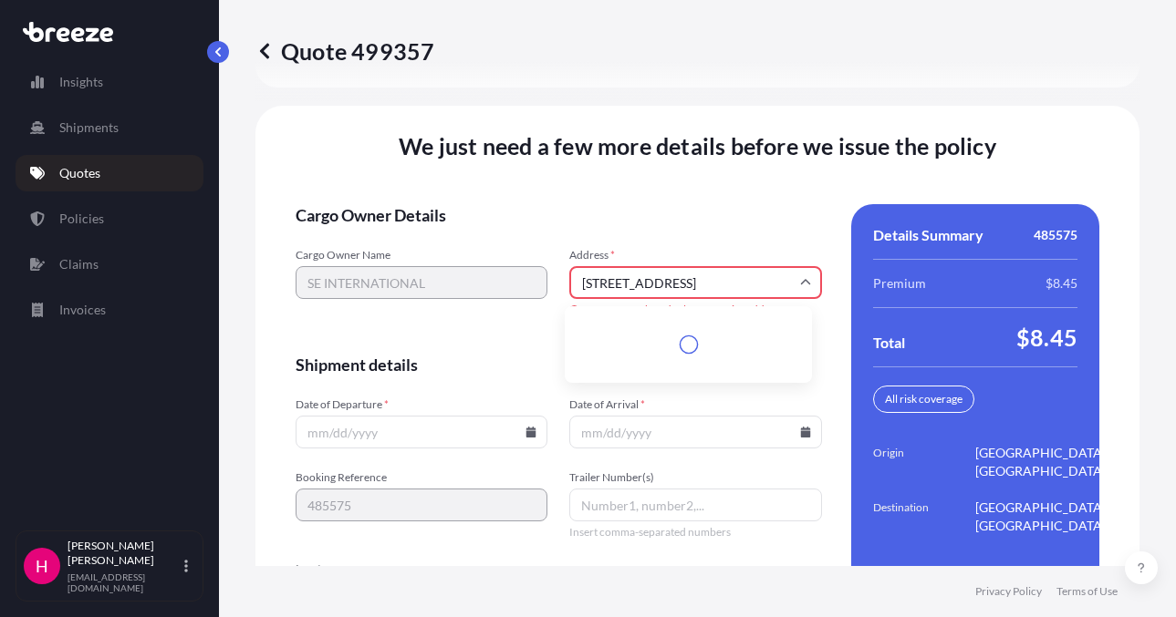
scroll to position [2634, 0]
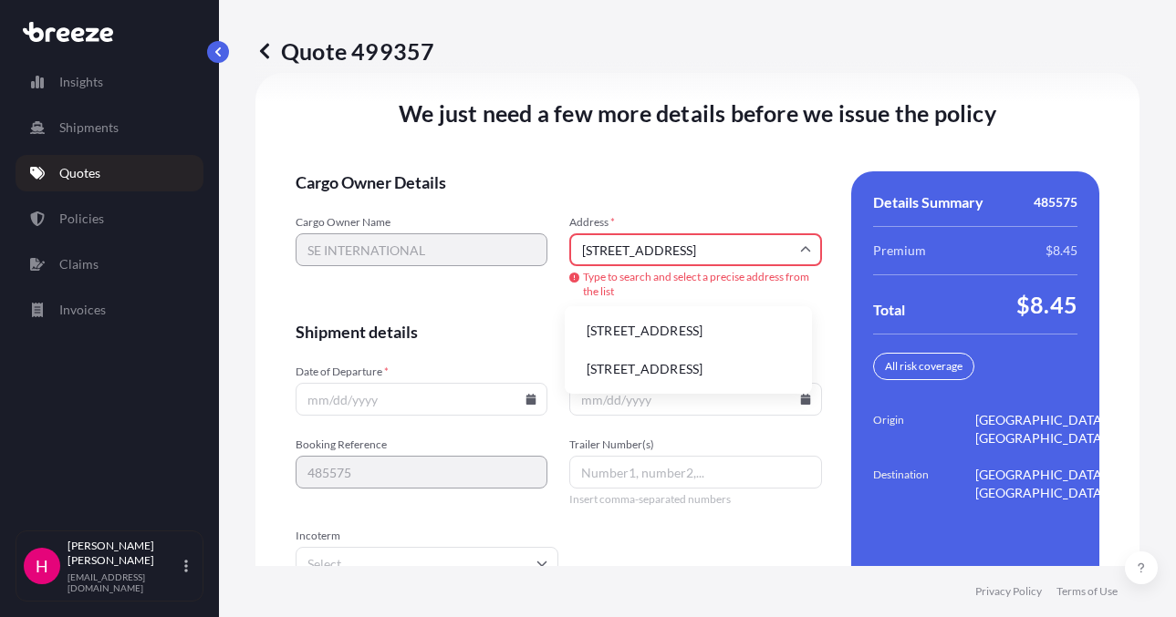
click at [703, 335] on li "[STREET_ADDRESS]" at bounding box center [688, 331] width 233 height 35
type input "[STREET_ADDRESS][DEMOGRAPHIC_DATA]"
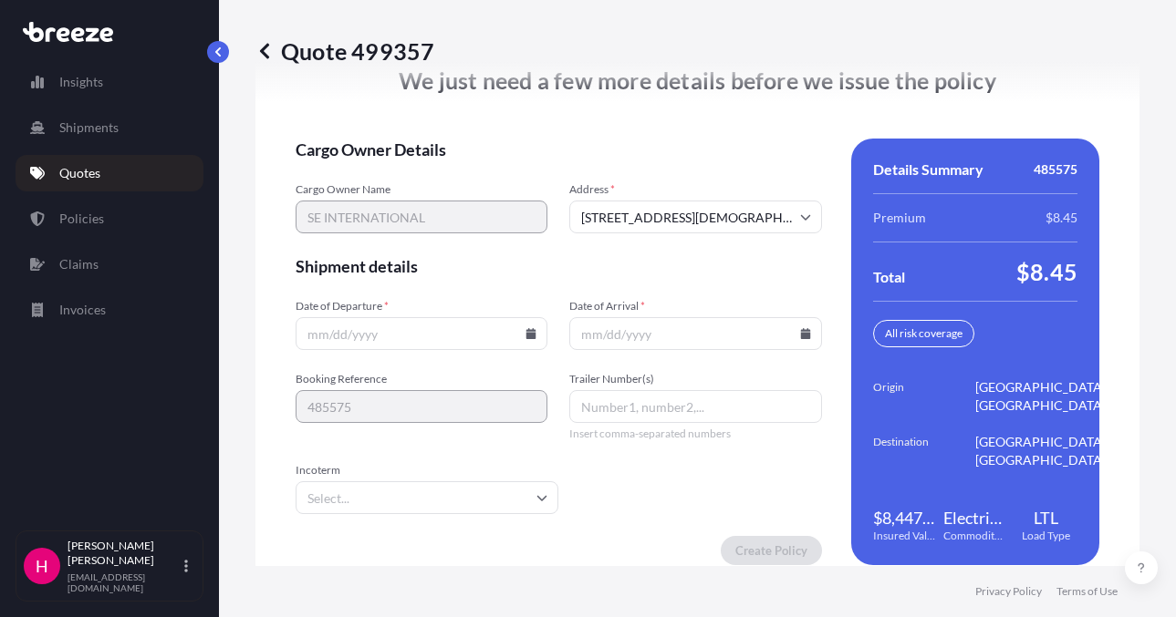
scroll to position [2601, 0]
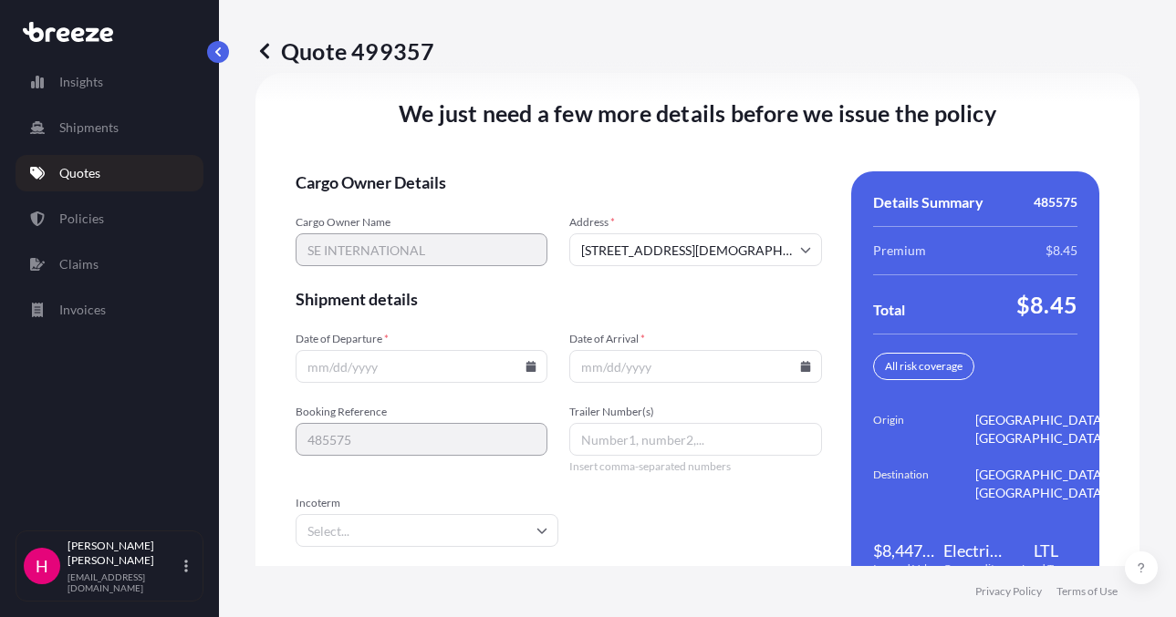
click at [691, 166] on div "We just need a few more details before we issue the policy Cargo Owner Details …" at bounding box center [697, 348] width 884 height 551
click at [529, 366] on icon at bounding box center [531, 366] width 10 height 11
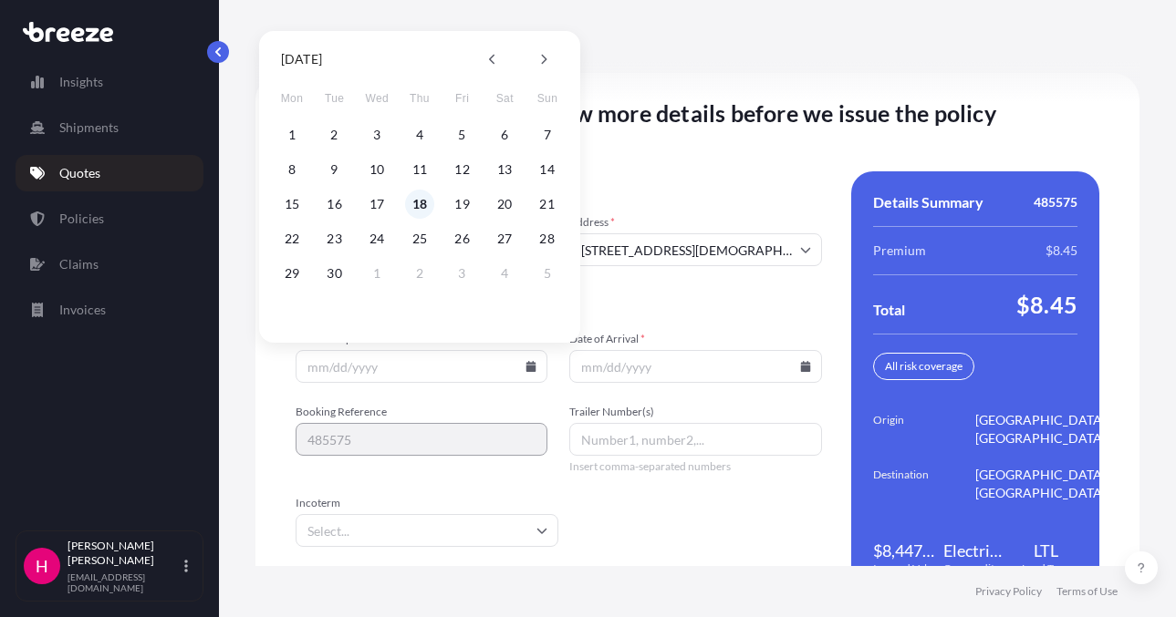
click at [412, 204] on button "18" at bounding box center [419, 204] width 29 height 29
type input "[DATE]"
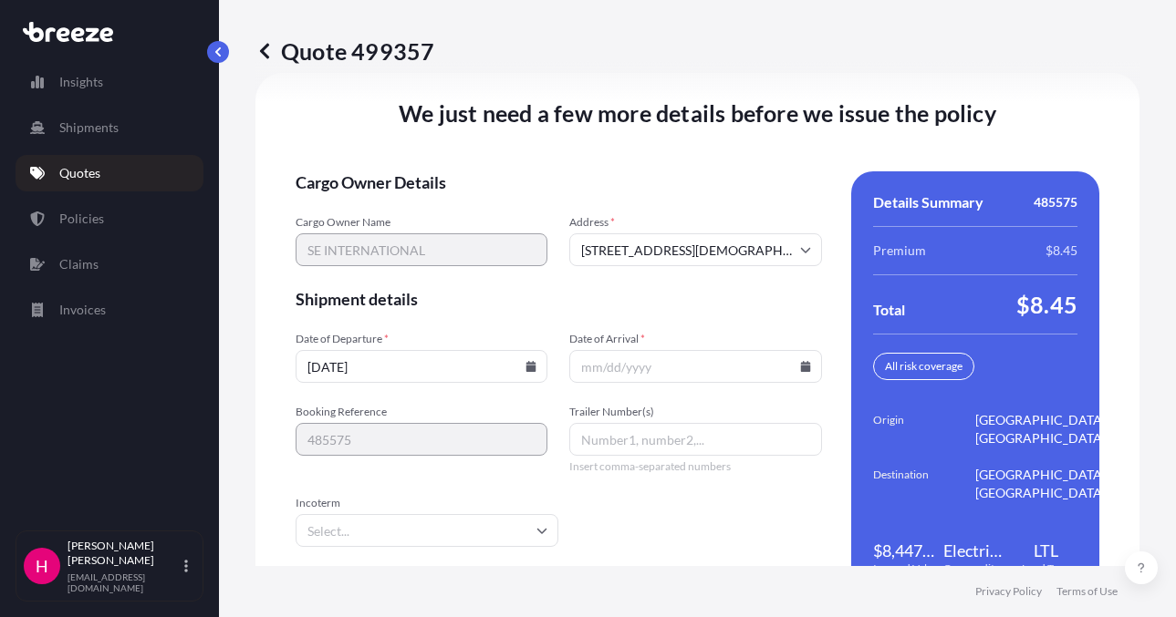
click at [801, 367] on icon at bounding box center [805, 366] width 11 height 11
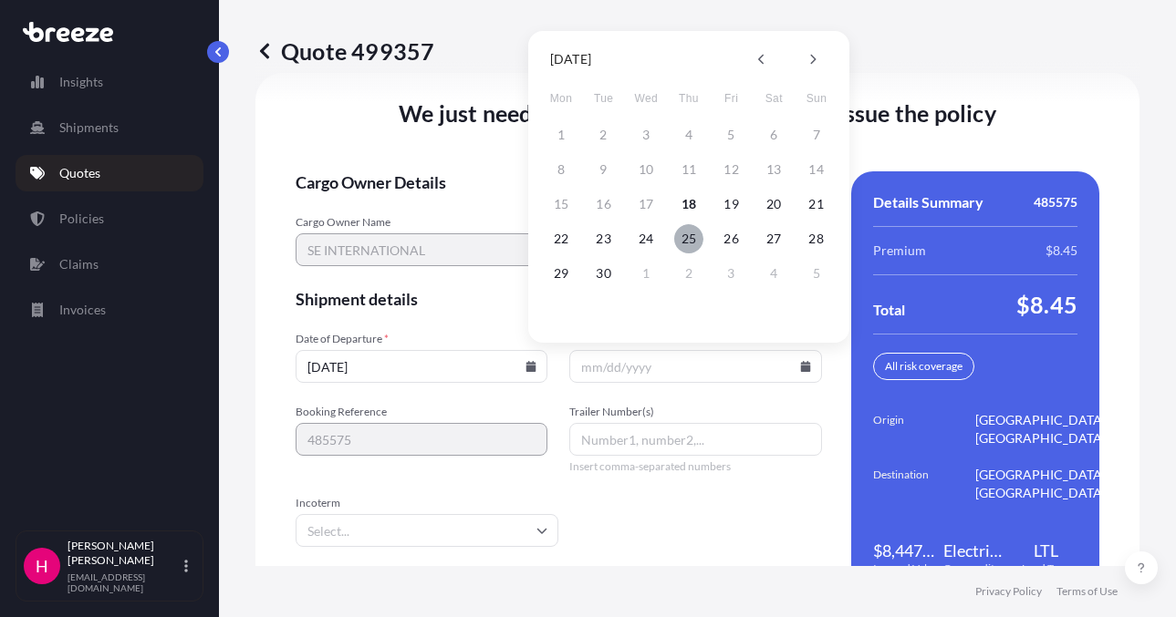
click at [681, 236] on button "25" at bounding box center [688, 238] width 29 height 29
type input "[DATE]"
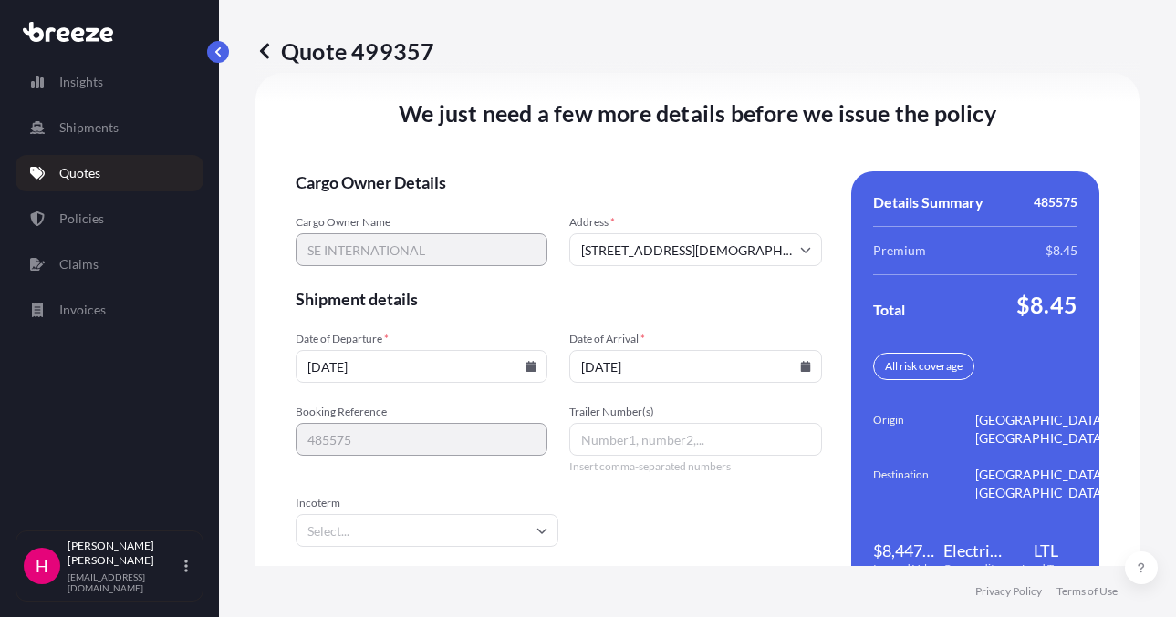
click at [525, 160] on div "We just need a few more details before we issue the policy Cargo Owner Details …" at bounding box center [697, 348] width 884 height 551
click at [1111, 134] on div "We just need a few more details before we issue the policy Cargo Owner Details …" at bounding box center [697, 348] width 884 height 551
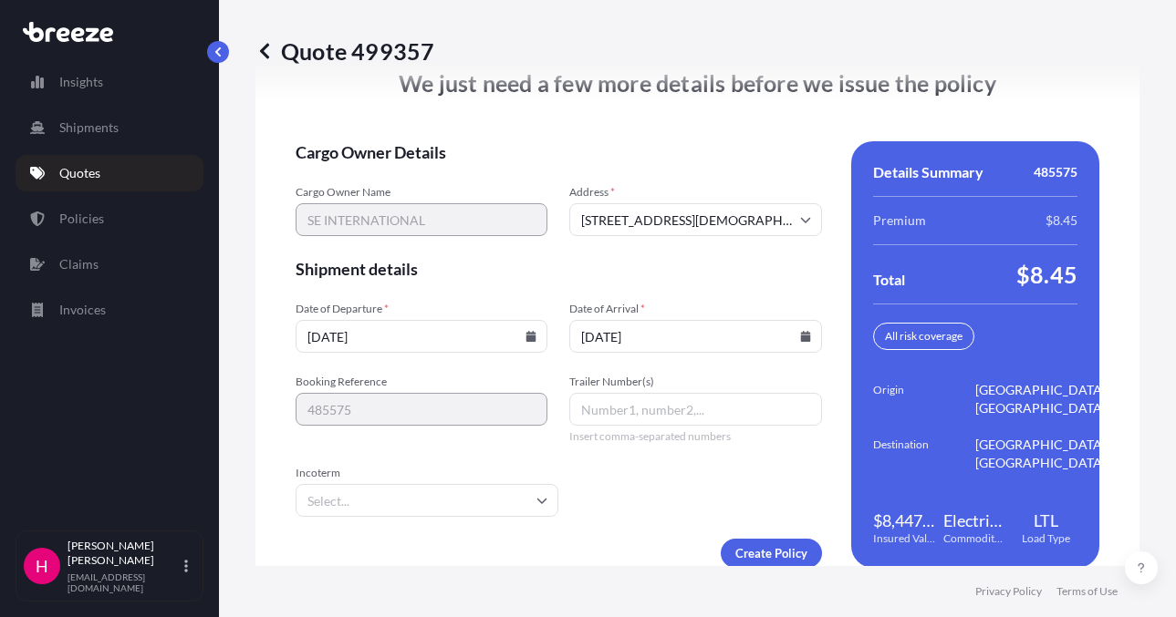
scroll to position [2659, 0]
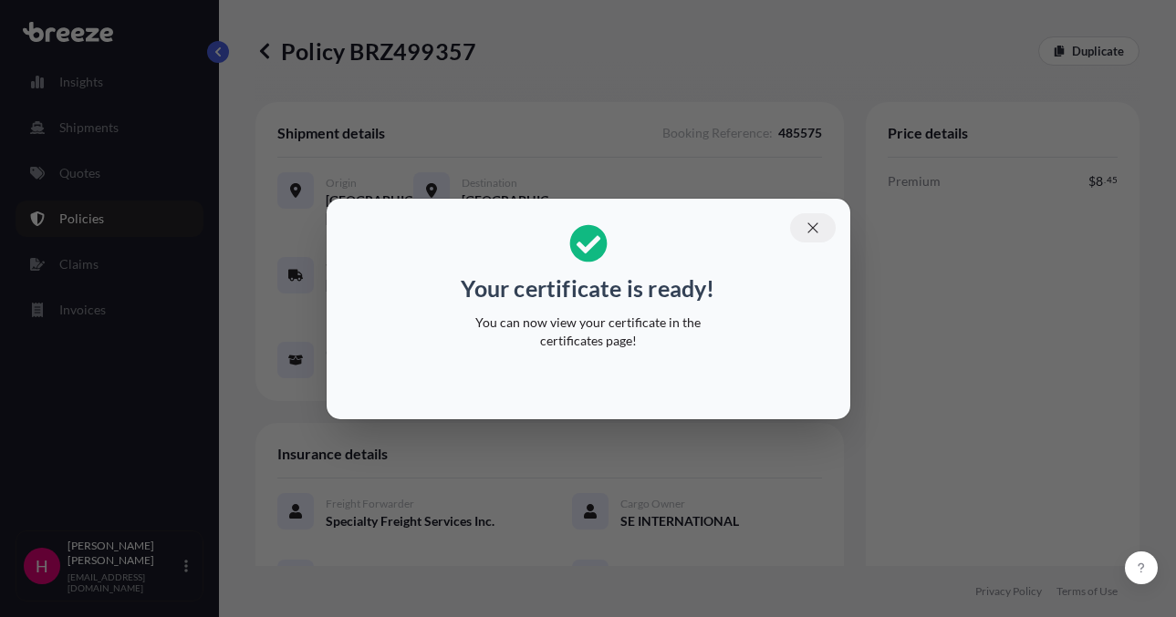
click at [812, 226] on icon "button" at bounding box center [812, 228] width 16 height 16
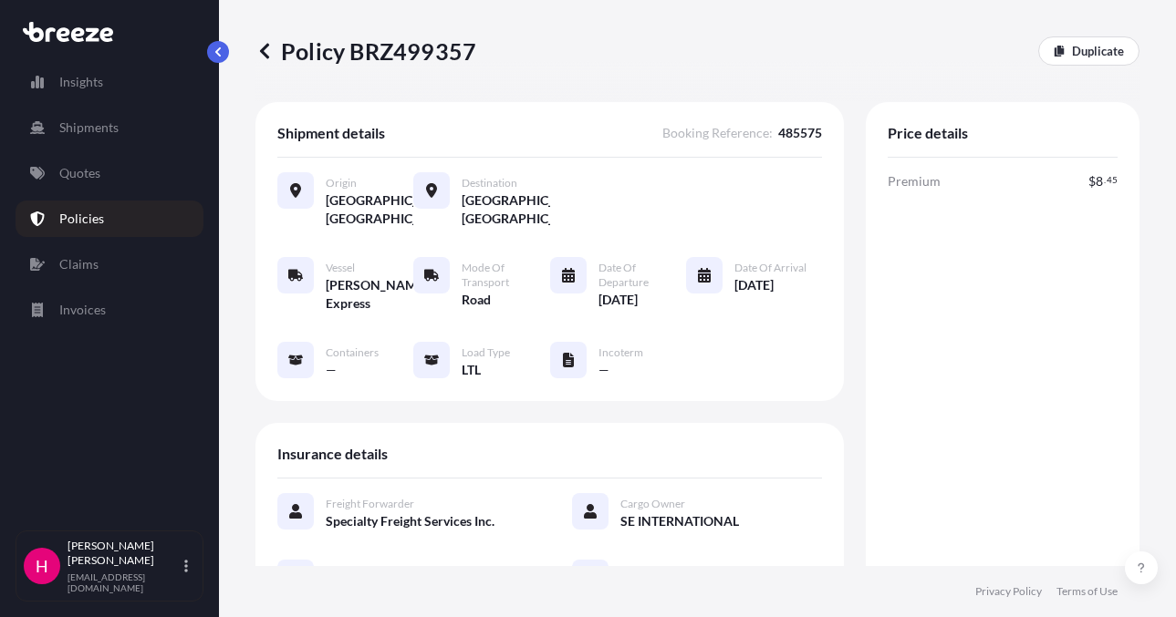
click at [425, 56] on p "Policy BRZ499357" at bounding box center [365, 50] width 221 height 29
copy p "BRZ499357"
click at [425, 56] on p "Policy BRZ499357" at bounding box center [365, 50] width 221 height 29
